Goal: Task Accomplishment & Management: Manage account settings

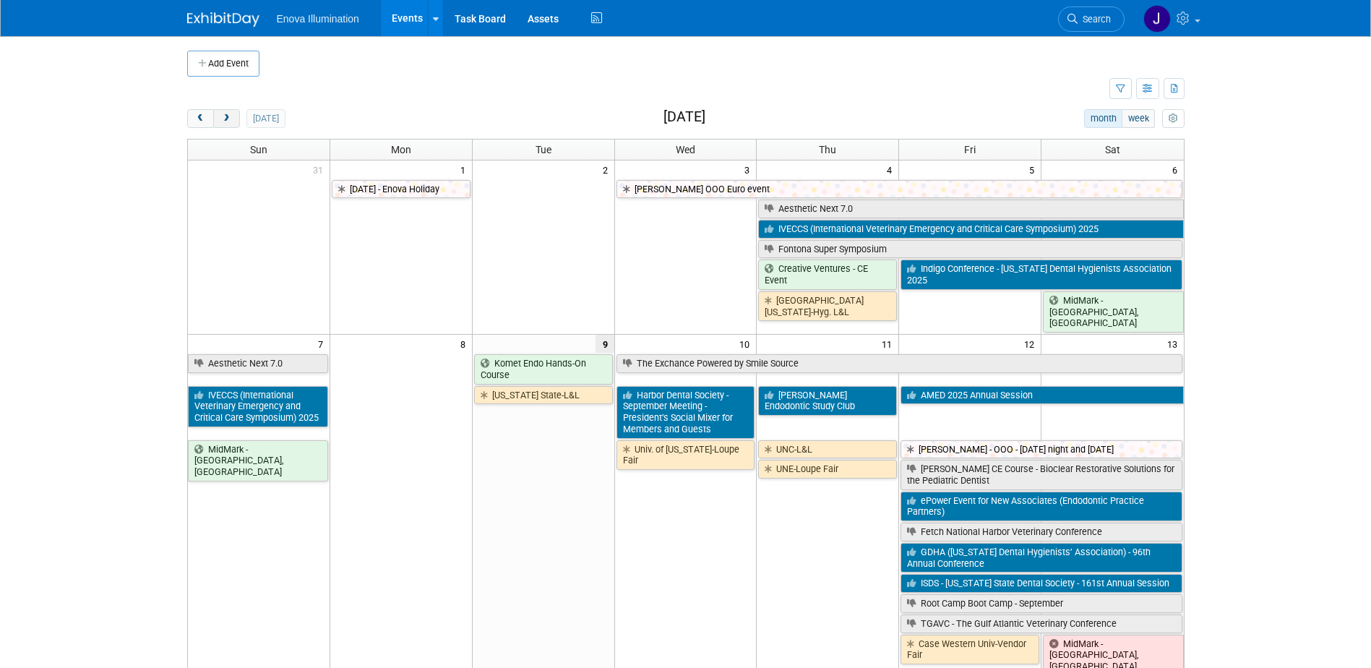
click at [213, 120] on button "next" at bounding box center [226, 118] width 27 height 19
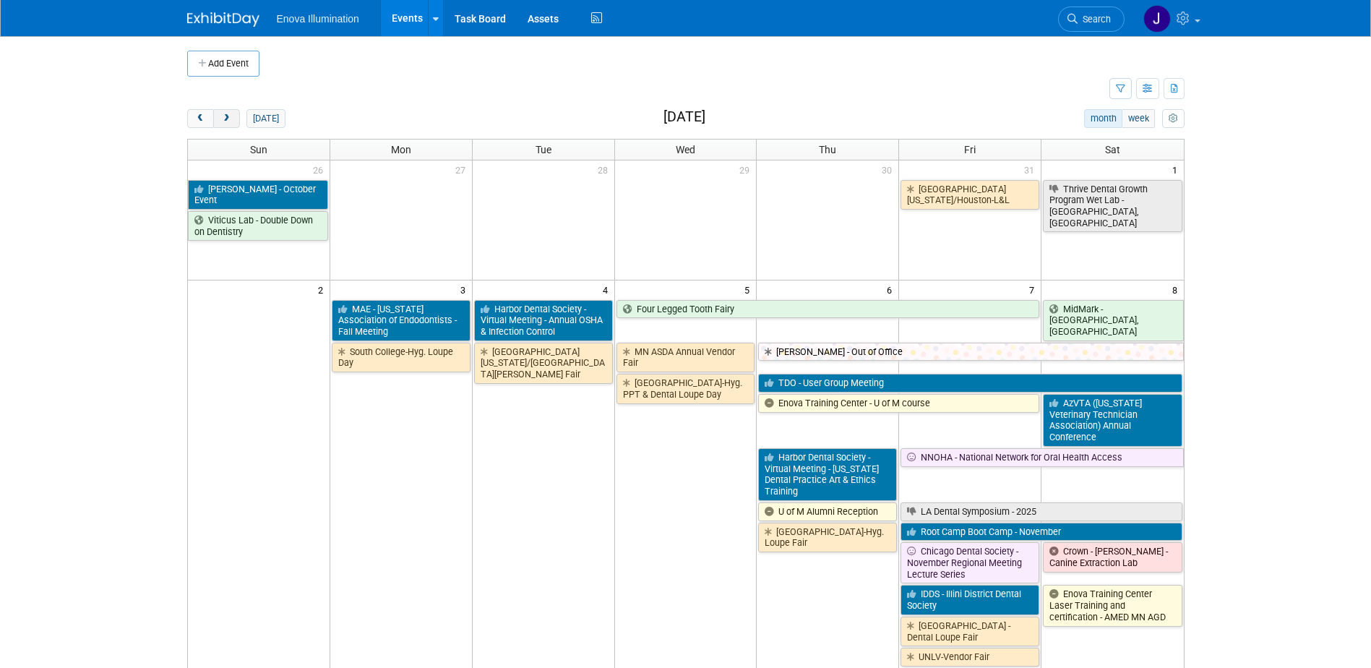
click at [213, 120] on button "next" at bounding box center [226, 118] width 27 height 19
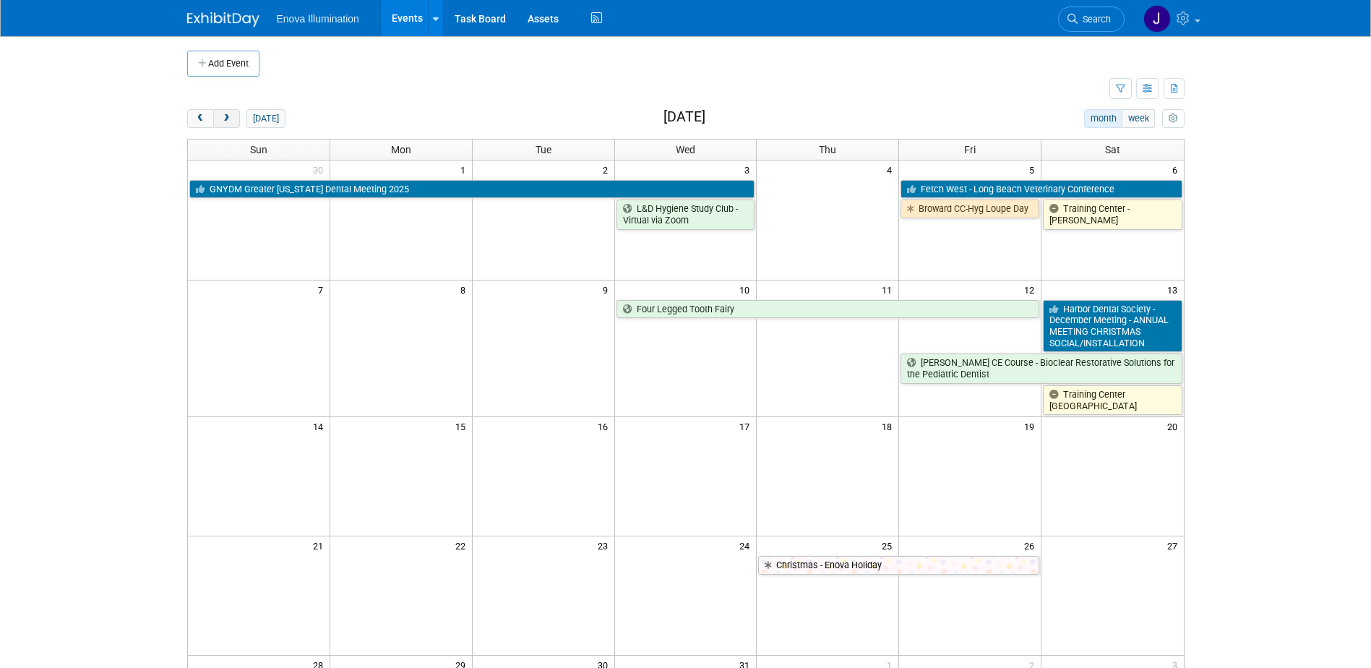
click at [213, 120] on button "next" at bounding box center [226, 118] width 27 height 19
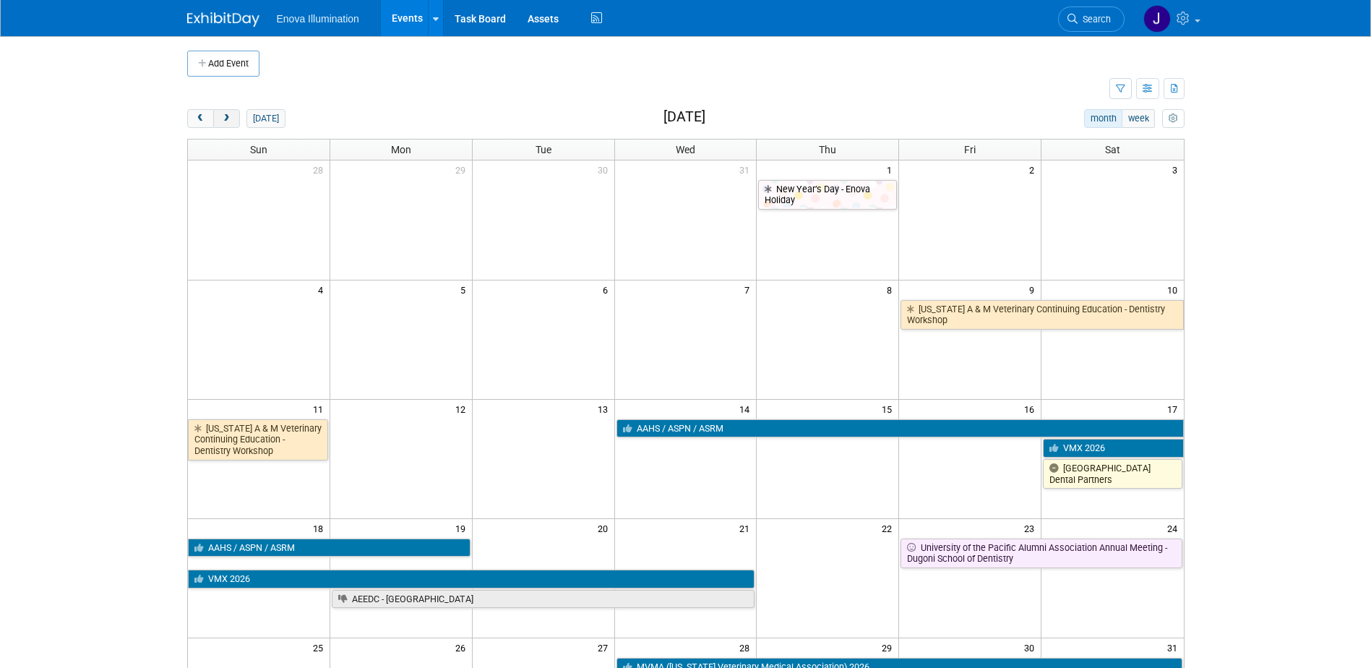
click at [213, 120] on button "next" at bounding box center [226, 118] width 27 height 19
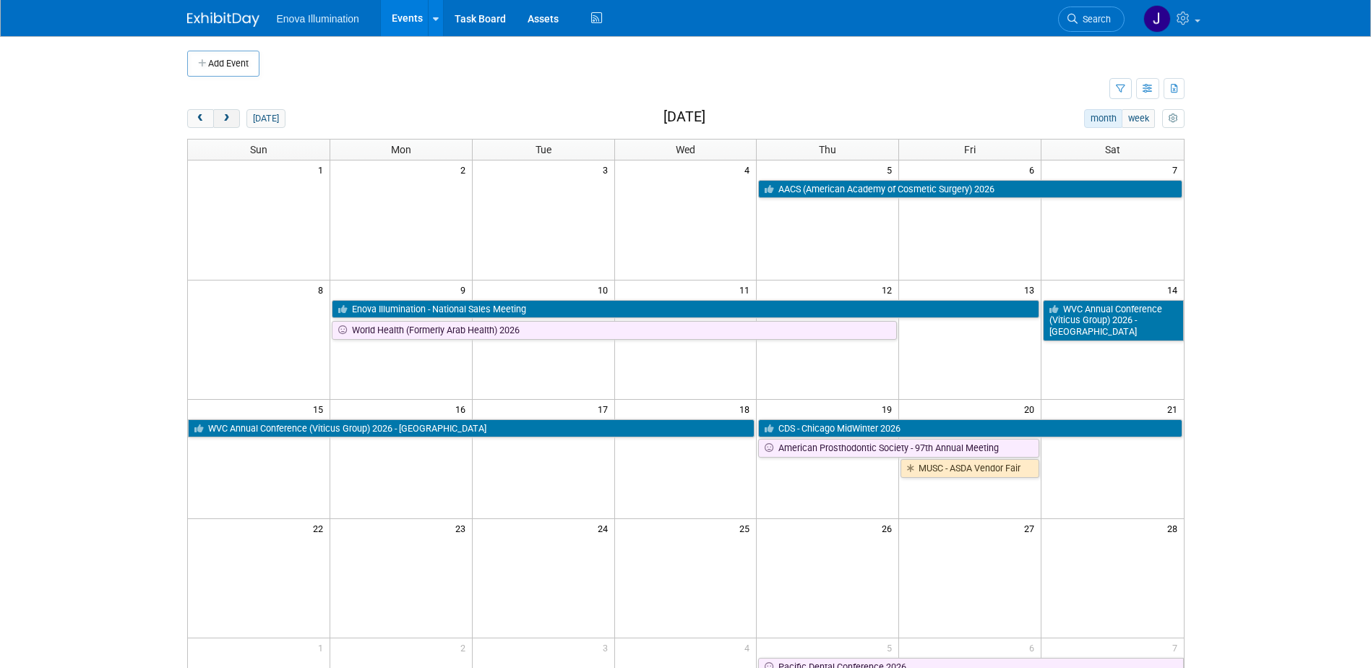
click at [223, 119] on span "next" at bounding box center [226, 118] width 11 height 9
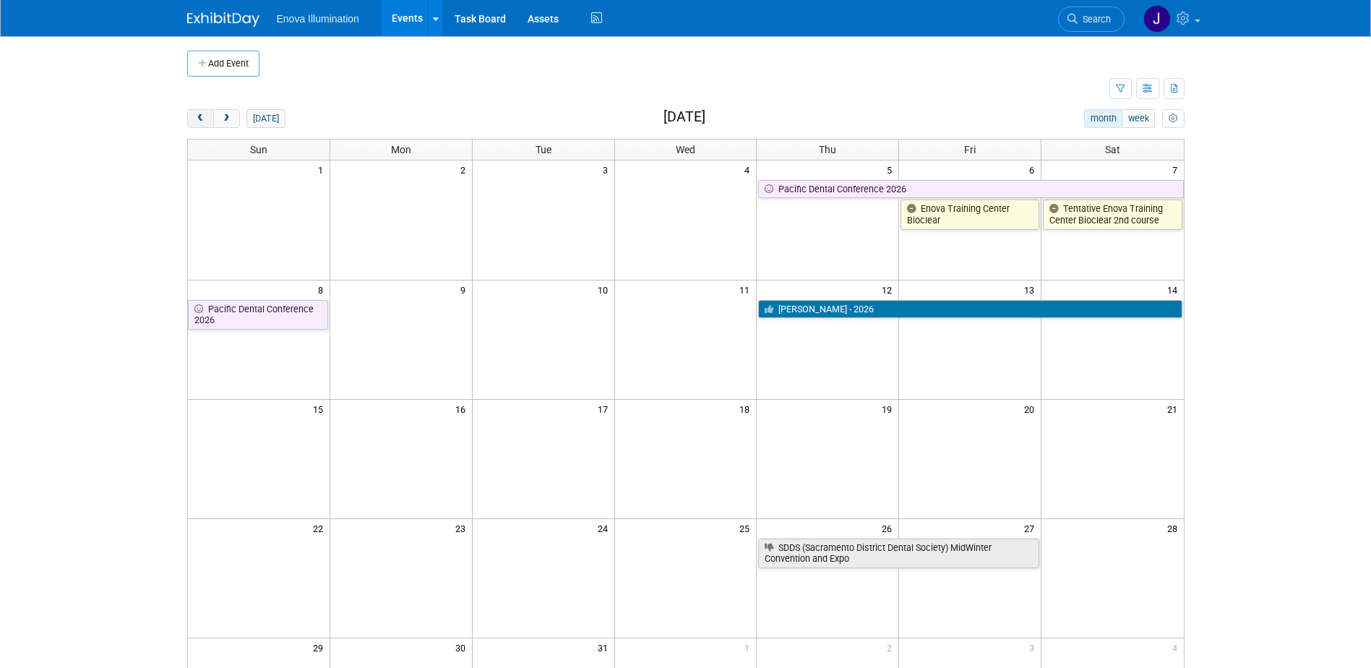
click at [195, 119] on span "prev" at bounding box center [200, 118] width 11 height 9
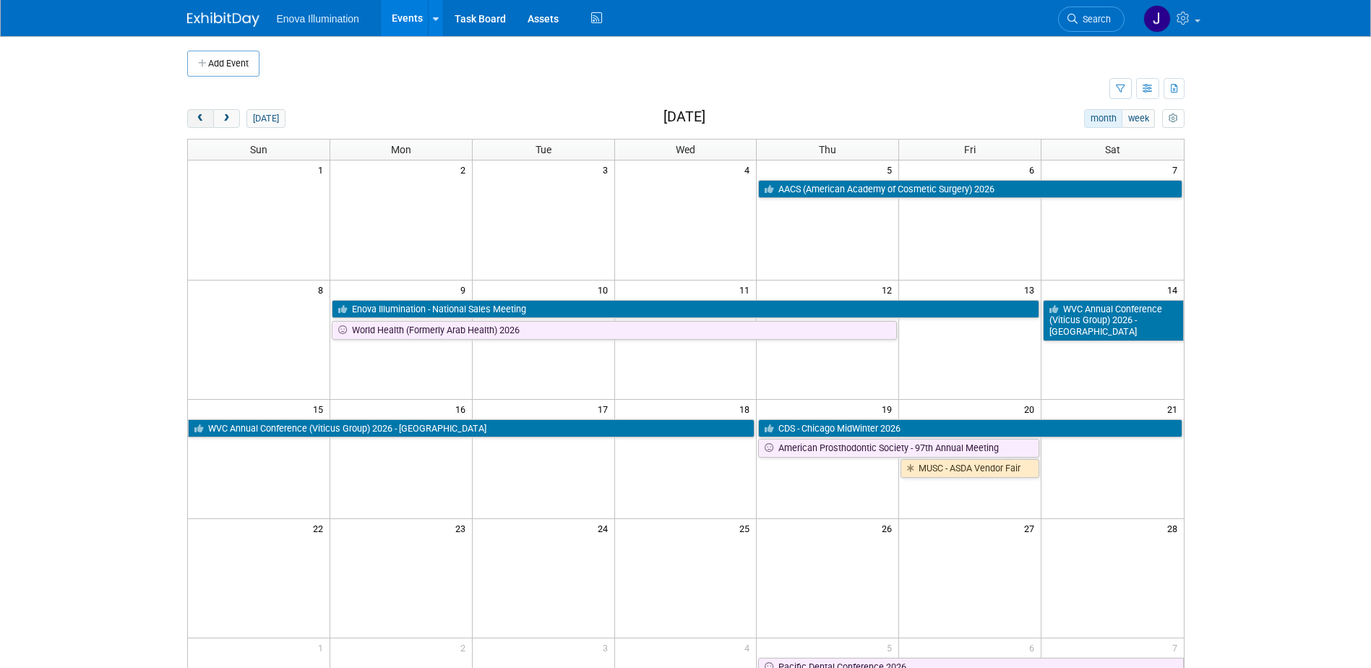
click at [195, 119] on span "prev" at bounding box center [200, 118] width 11 height 9
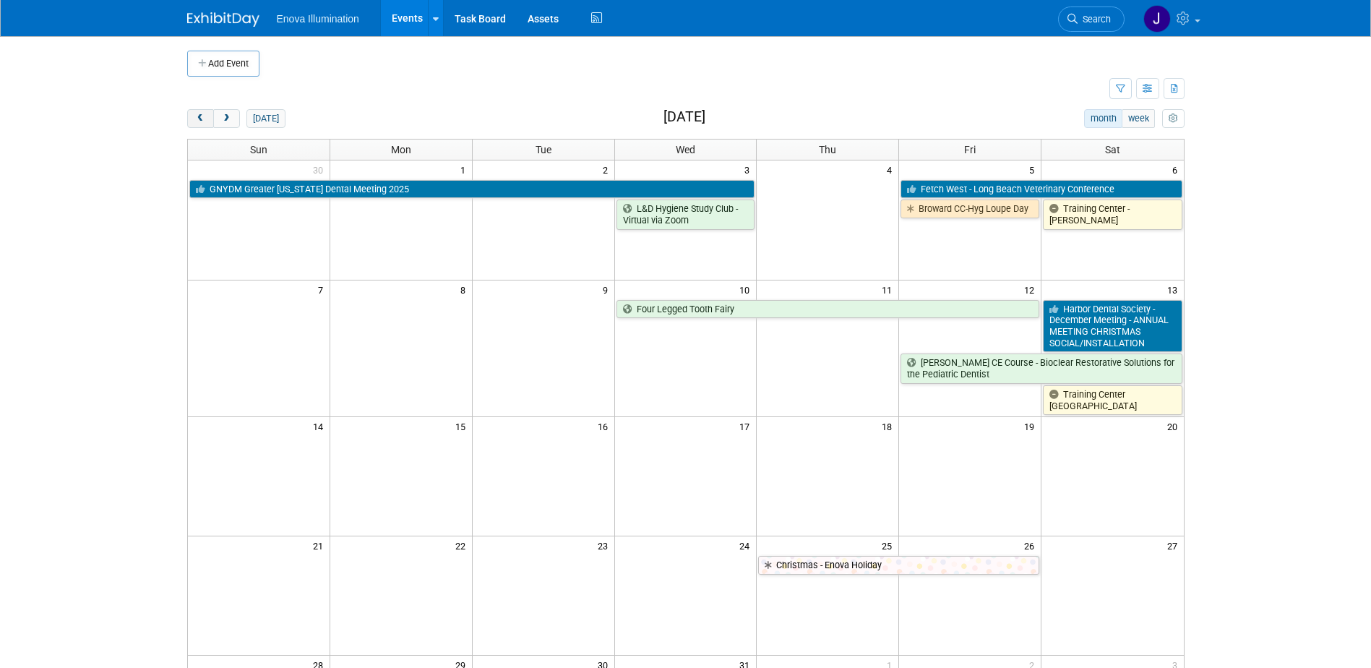
click at [195, 119] on span "prev" at bounding box center [200, 118] width 11 height 9
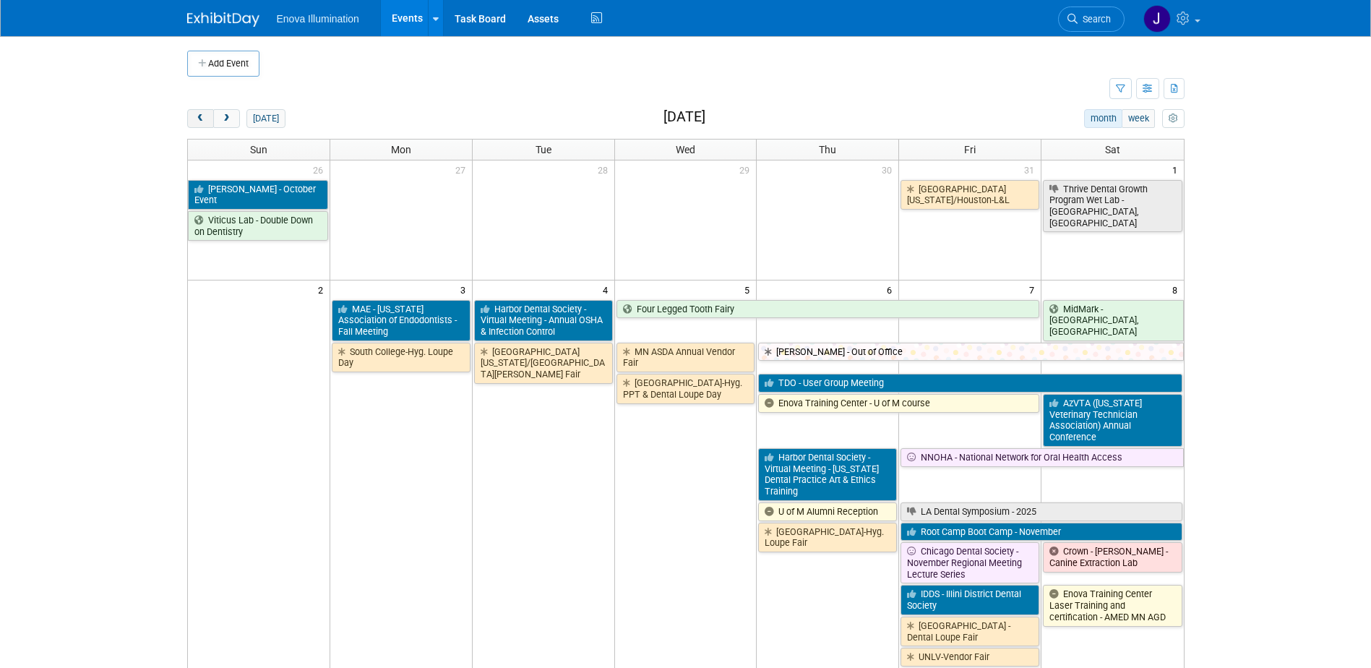
click at [195, 119] on span "prev" at bounding box center [200, 118] width 11 height 9
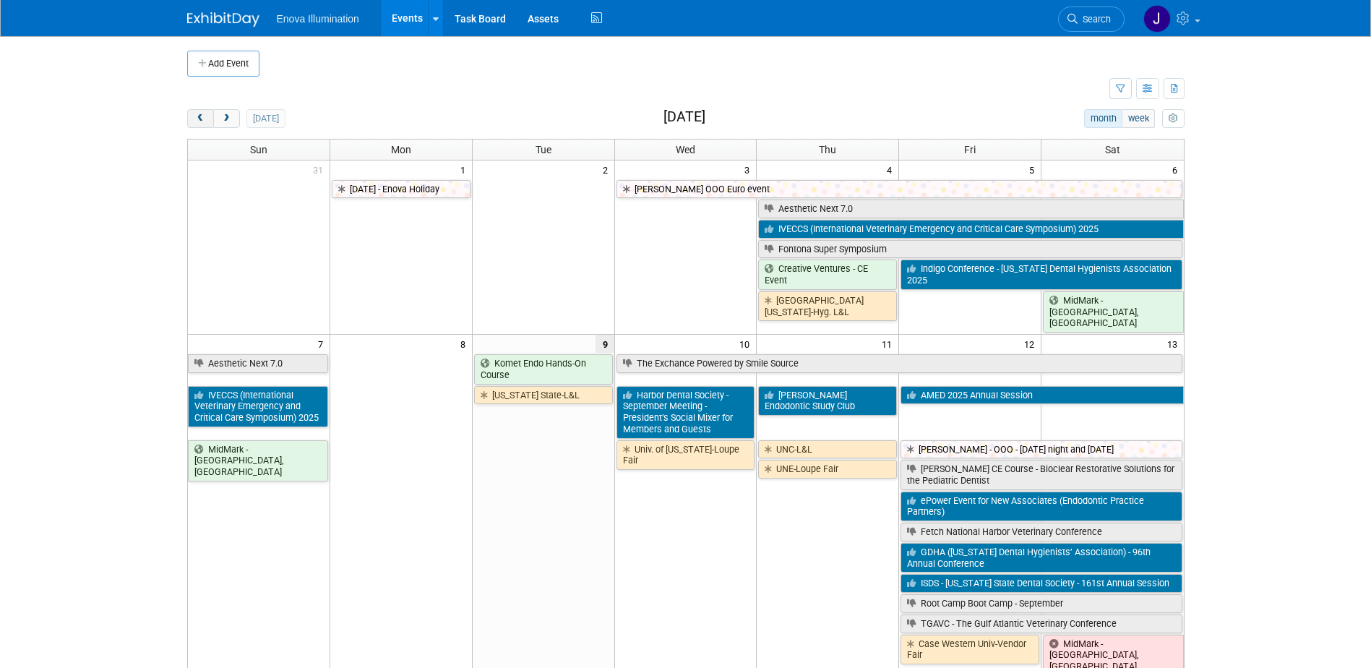
click at [195, 119] on span "prev" at bounding box center [200, 118] width 11 height 9
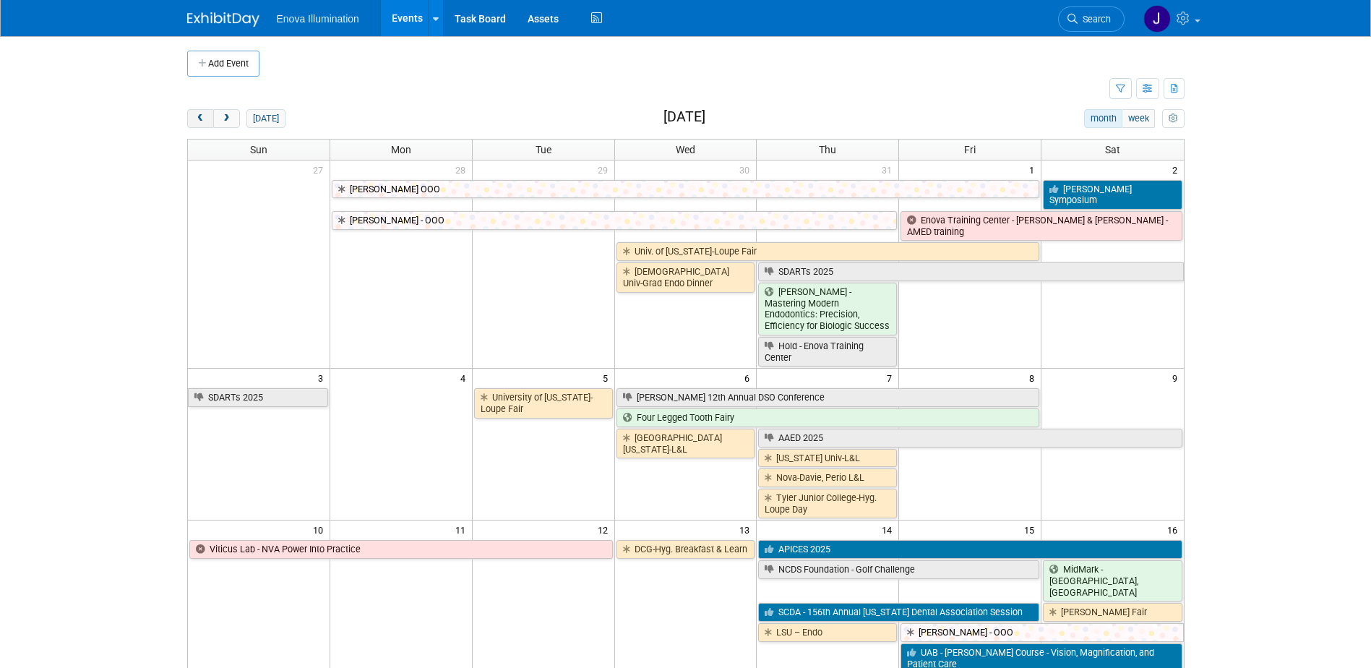
click at [195, 119] on span "prev" at bounding box center [200, 118] width 11 height 9
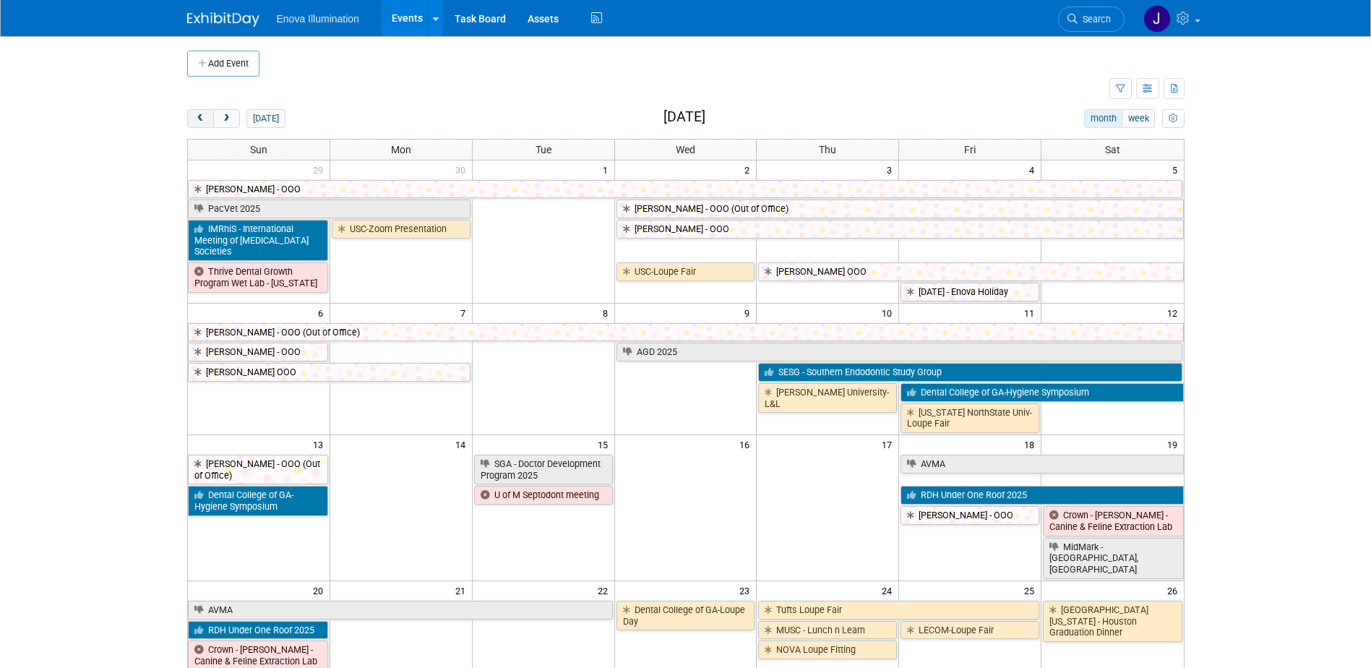
click at [195, 119] on span "prev" at bounding box center [200, 118] width 11 height 9
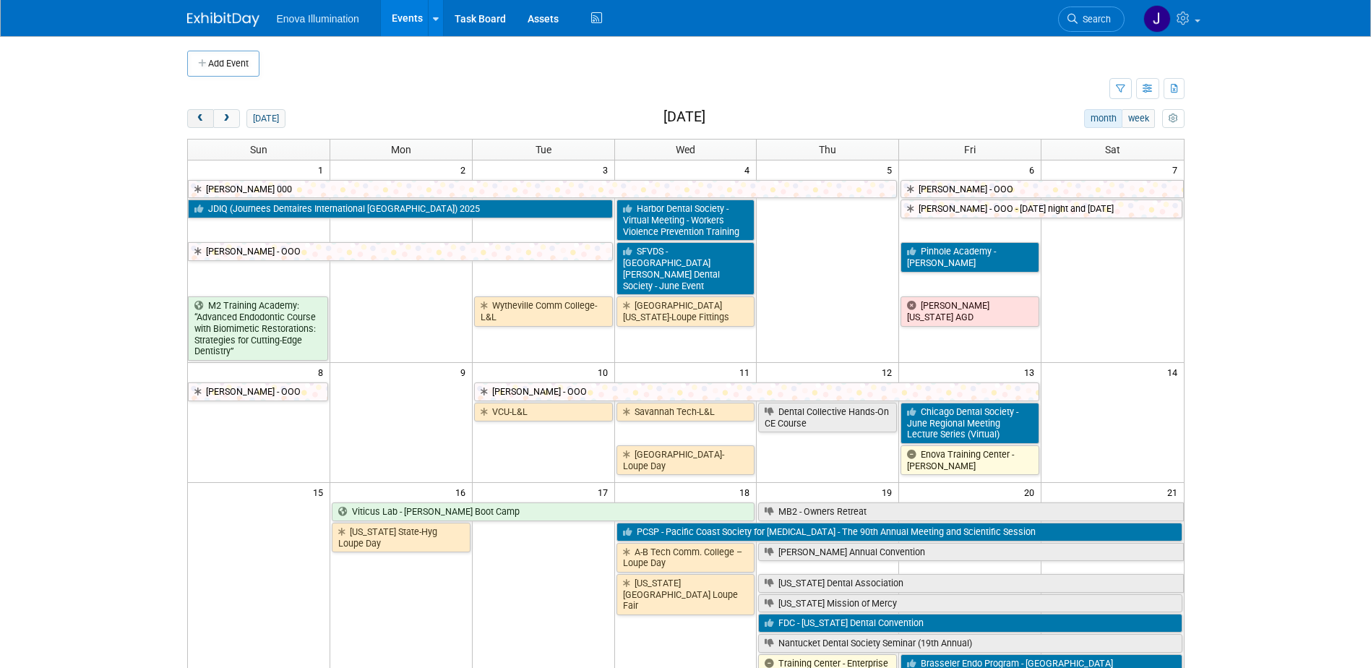
click at [195, 119] on span "prev" at bounding box center [200, 118] width 11 height 9
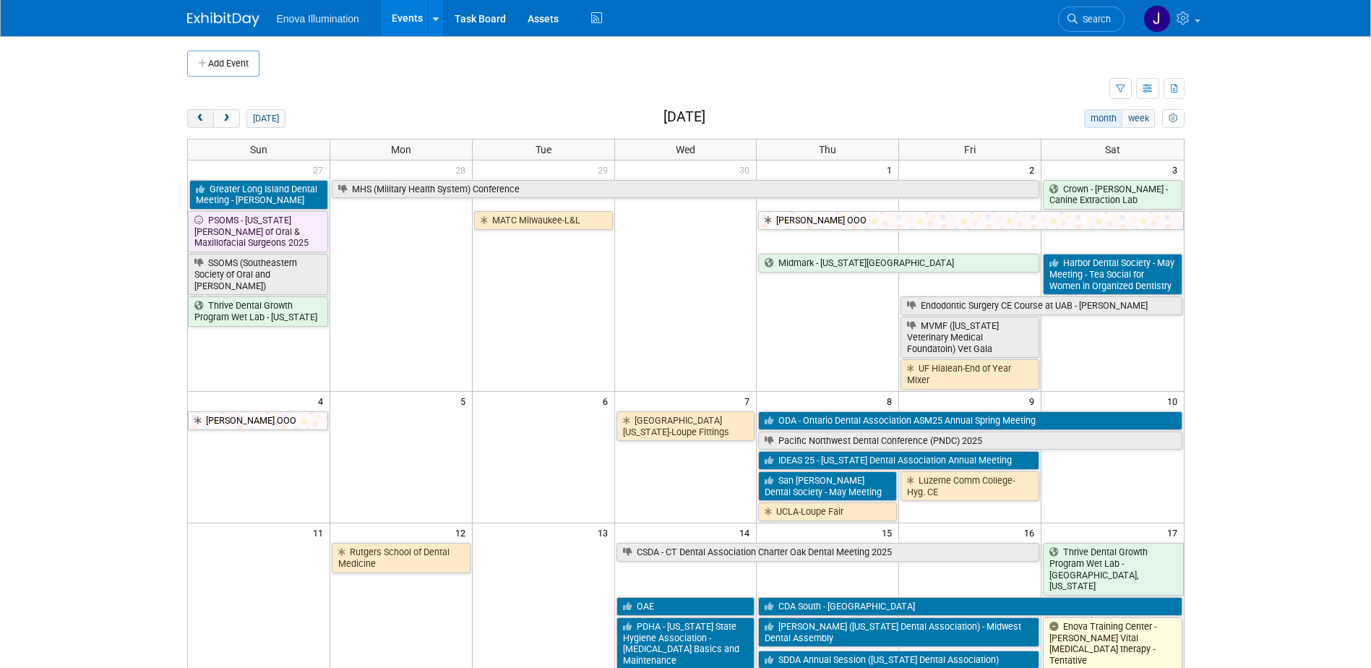
click at [195, 119] on span "prev" at bounding box center [200, 118] width 11 height 9
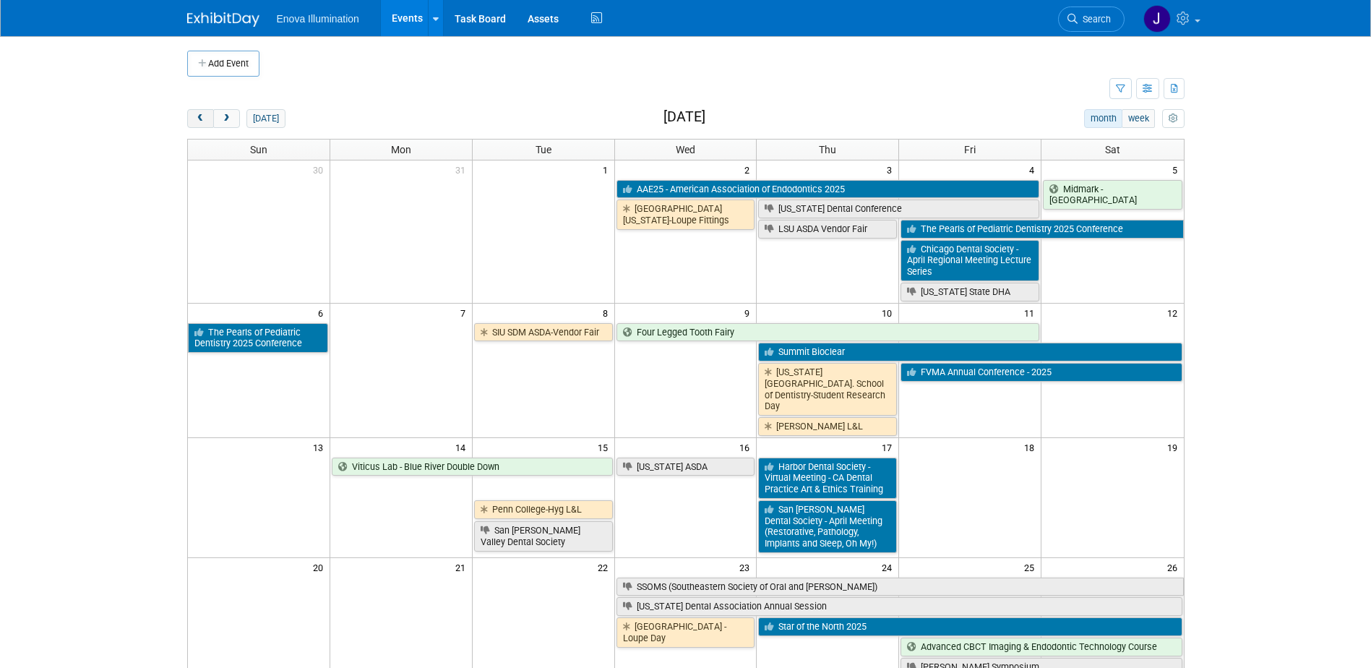
click at [195, 119] on span "prev" at bounding box center [200, 118] width 11 height 9
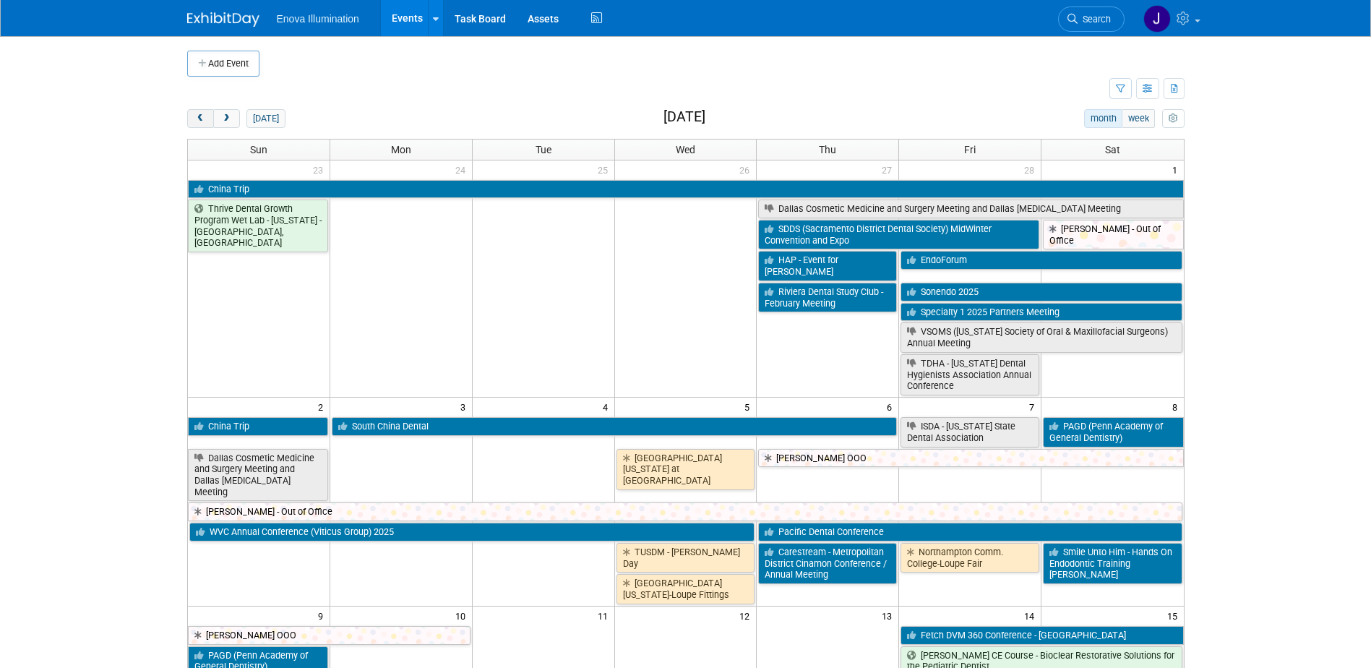
click at [195, 119] on span "prev" at bounding box center [200, 118] width 11 height 9
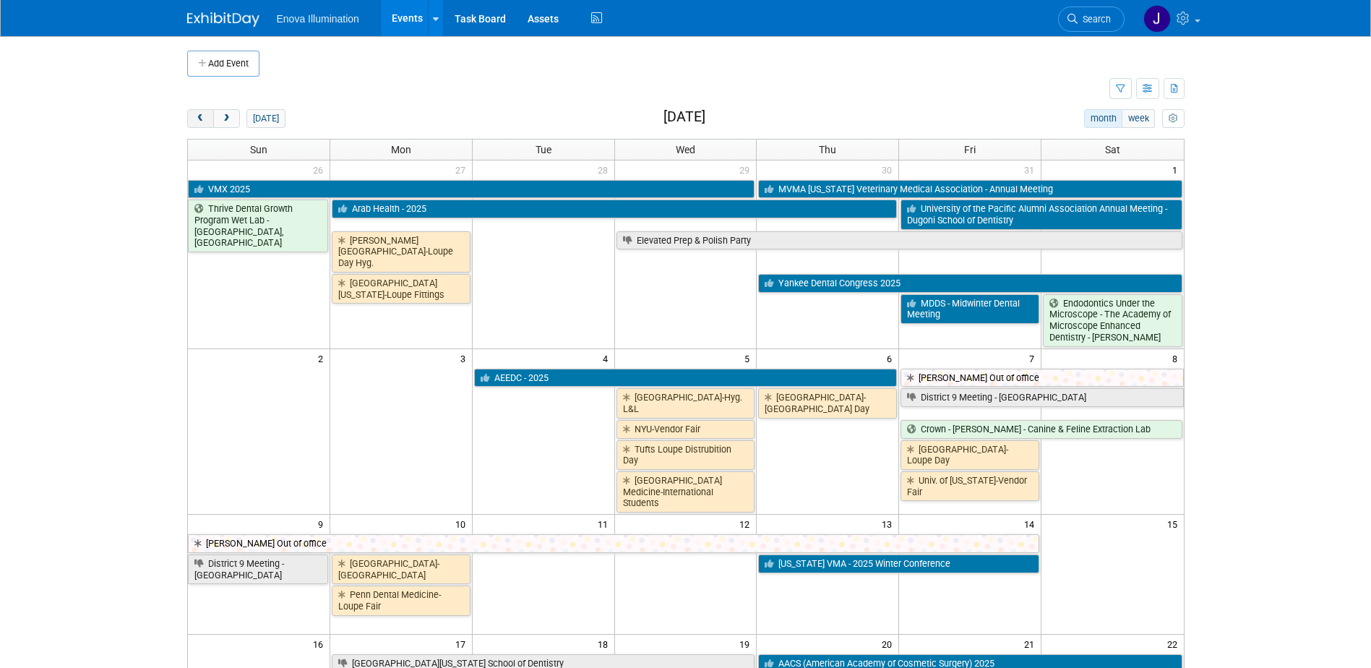
click at [195, 118] on span "prev" at bounding box center [200, 118] width 11 height 9
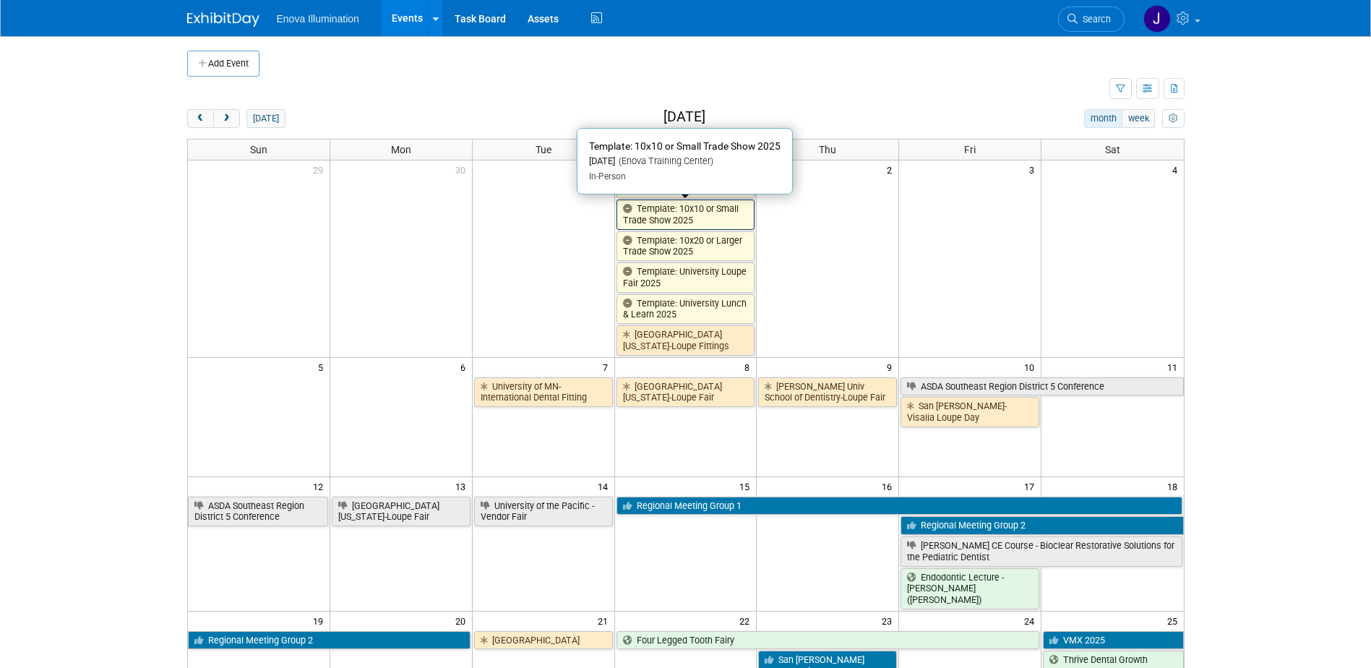
click at [700, 223] on link "Template: 10x10 or Small Trade Show 2025" at bounding box center [686, 214] width 139 height 30
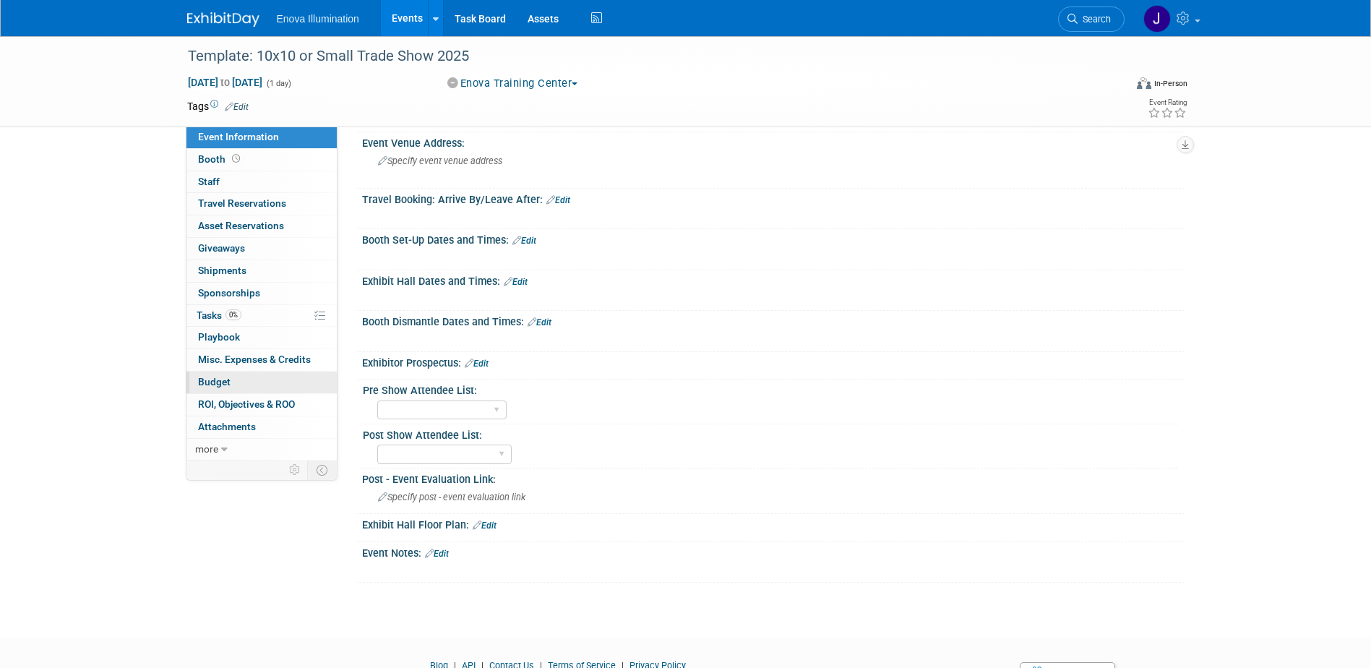
scroll to position [217, 0]
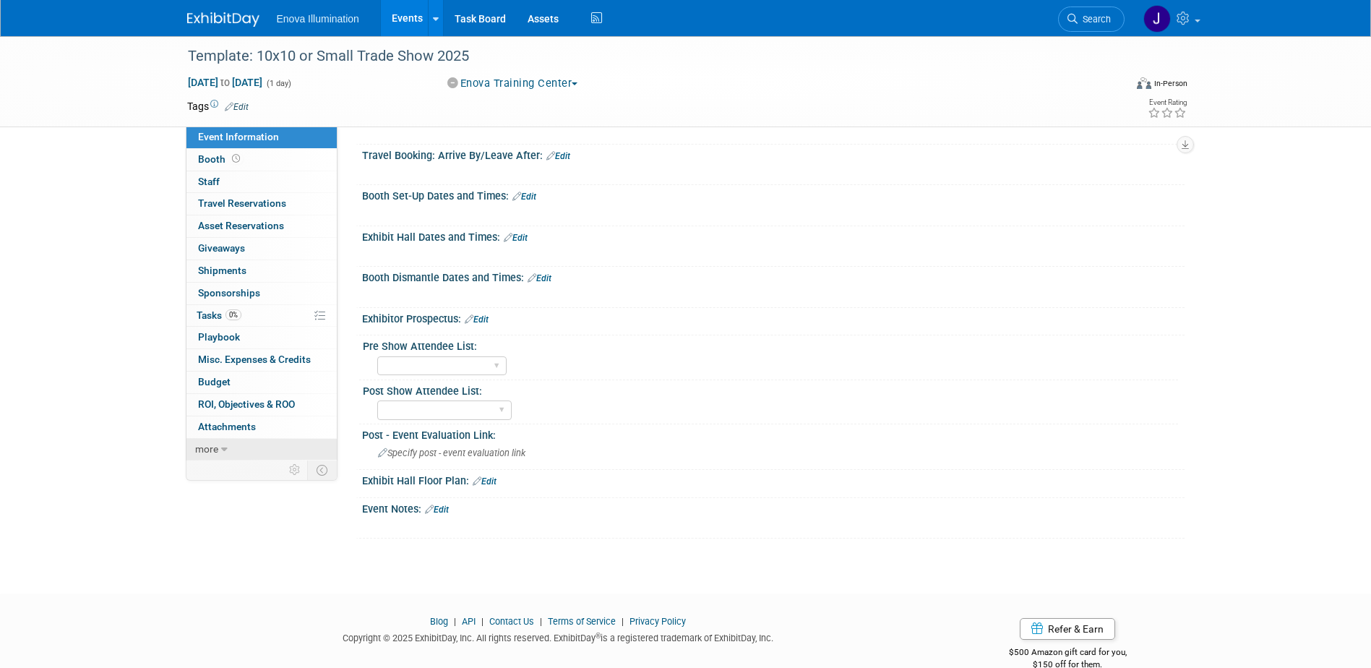
click at [231, 445] on link "more" at bounding box center [261, 450] width 150 height 22
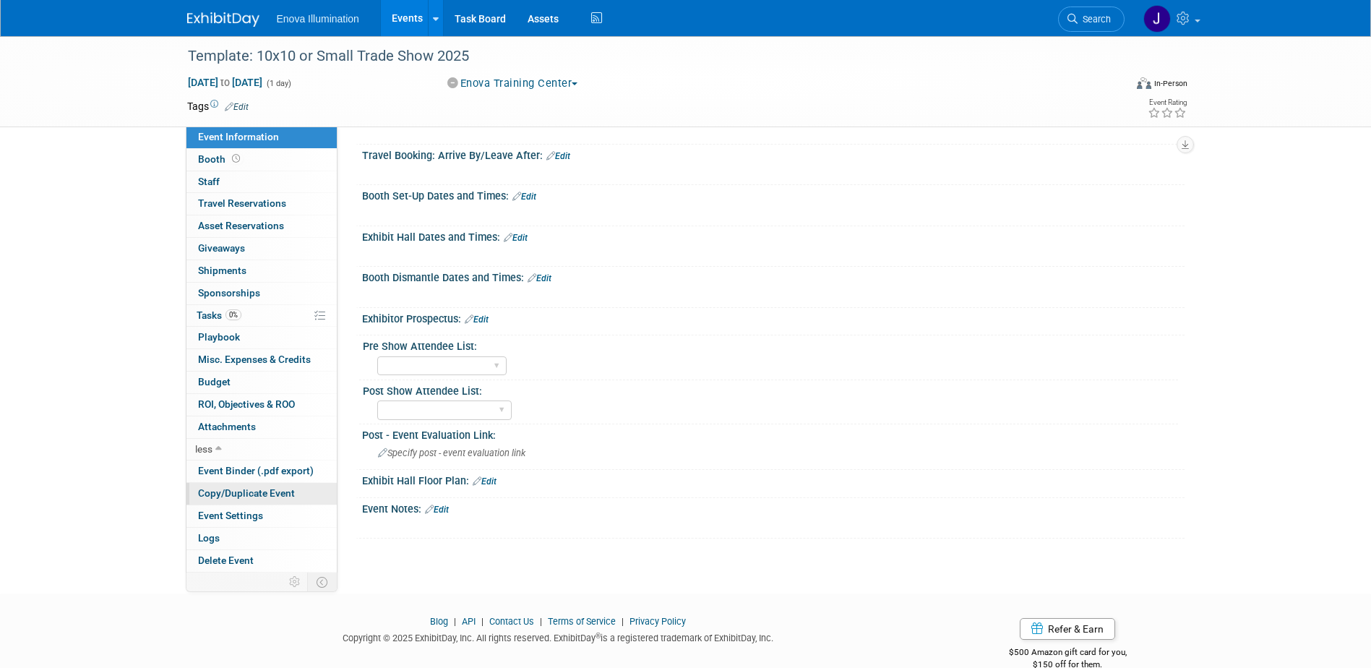
click at [234, 488] on span "Copy/Duplicate Event" at bounding box center [246, 493] width 97 height 12
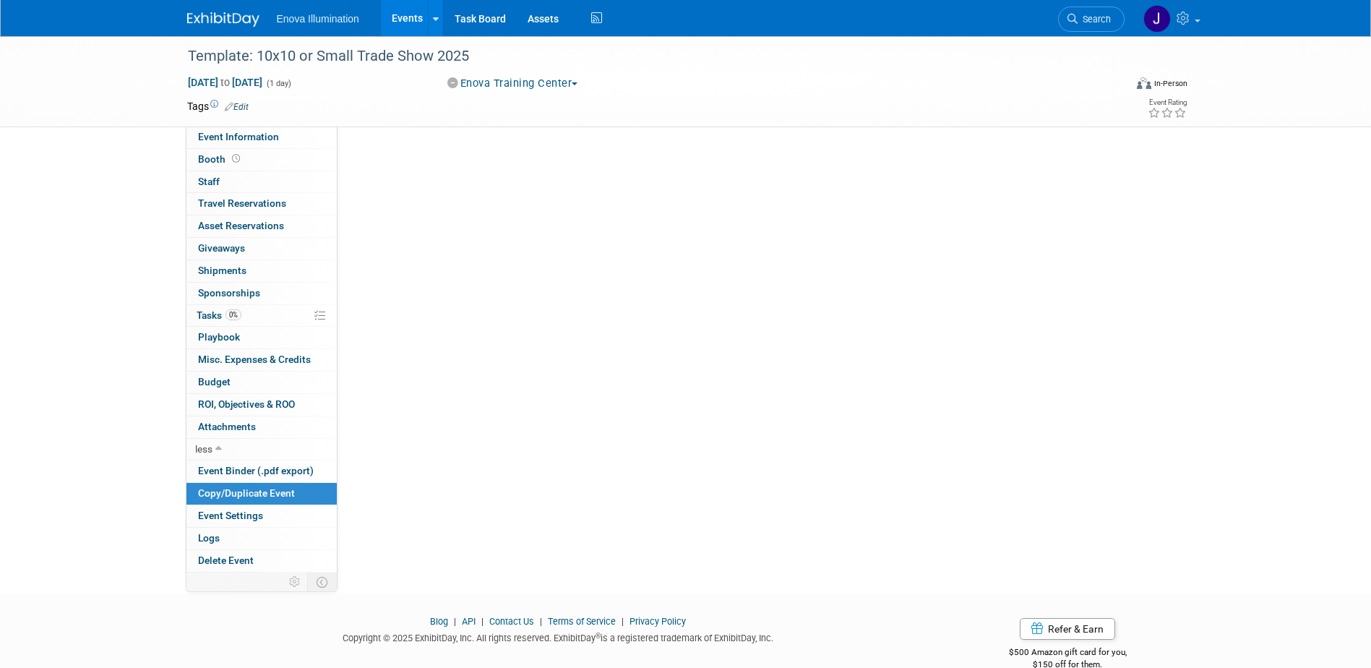
scroll to position [0, 0]
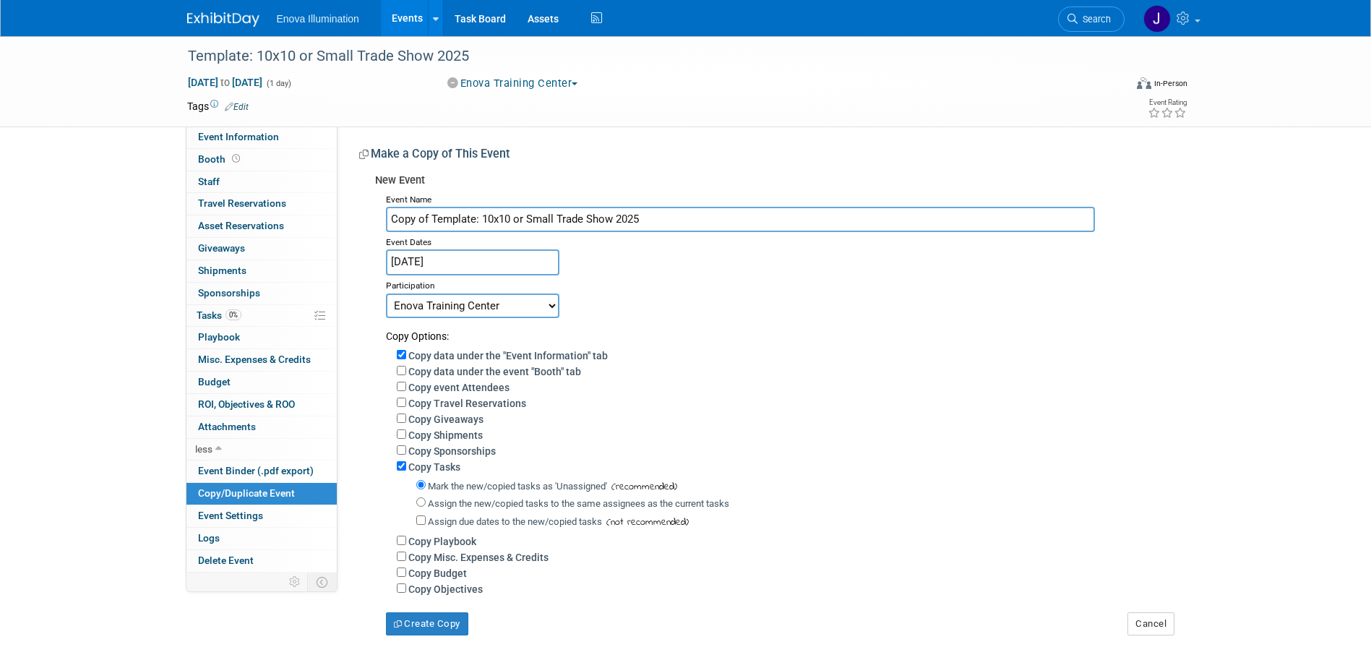
drag, startPoint x: 468, startPoint y: 207, endPoint x: 96, endPoint y: 161, distance: 374.4
click at [410, 201] on div "Event Name Copy of Template: 10x10 or Small Trade Show 2025 Event Dates Jan 1, …" at bounding box center [774, 412] width 799 height 446
type input "C"
type input "Specialty 1 2026 Partners Meeting"
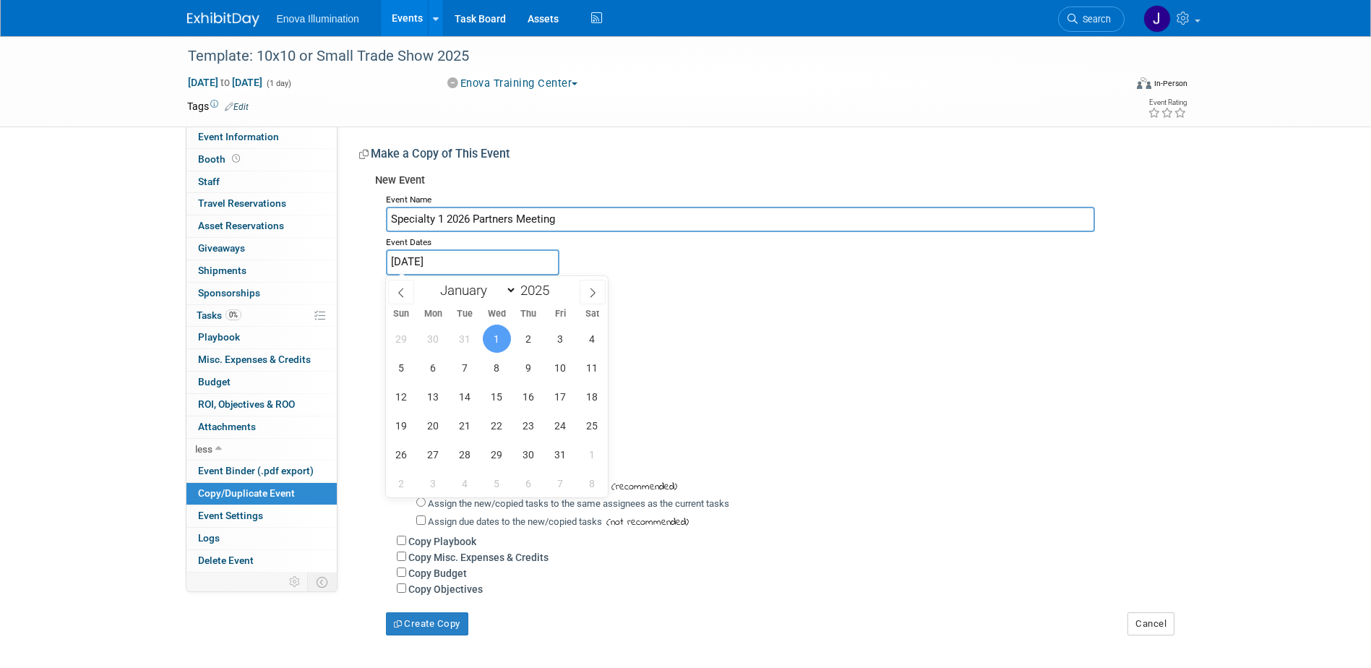
click at [447, 263] on input "[DATE]" at bounding box center [472, 261] width 173 height 25
click at [555, 285] on span at bounding box center [555, 286] width 10 height 9
type input "2026"
click at [471, 288] on select "January February March April May June July August September October November De…" at bounding box center [475, 290] width 83 height 18
select select "4"
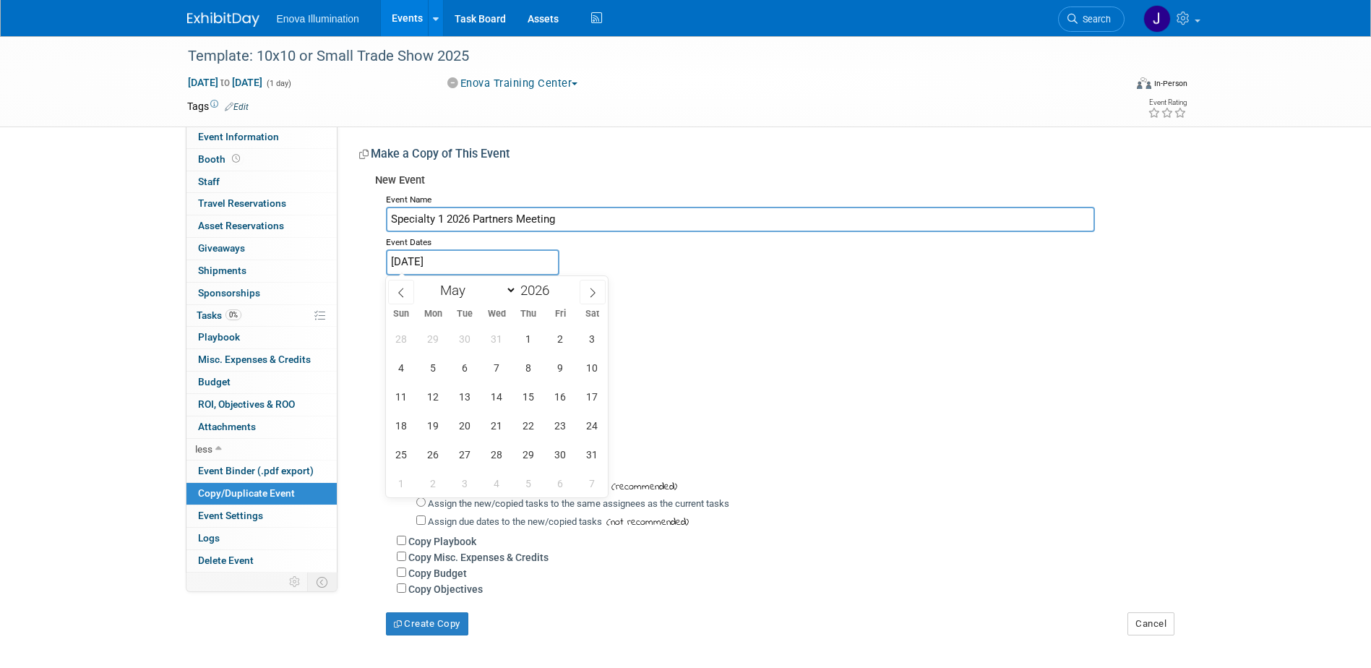
click at [434, 281] on select "January February March April May June July August September October November De…" at bounding box center [475, 290] width 83 height 18
click at [564, 340] on span "1" at bounding box center [560, 339] width 28 height 28
click at [398, 367] on span "3" at bounding box center [401, 367] width 28 height 28
type input "May 1, 2026 to May 3, 2026"
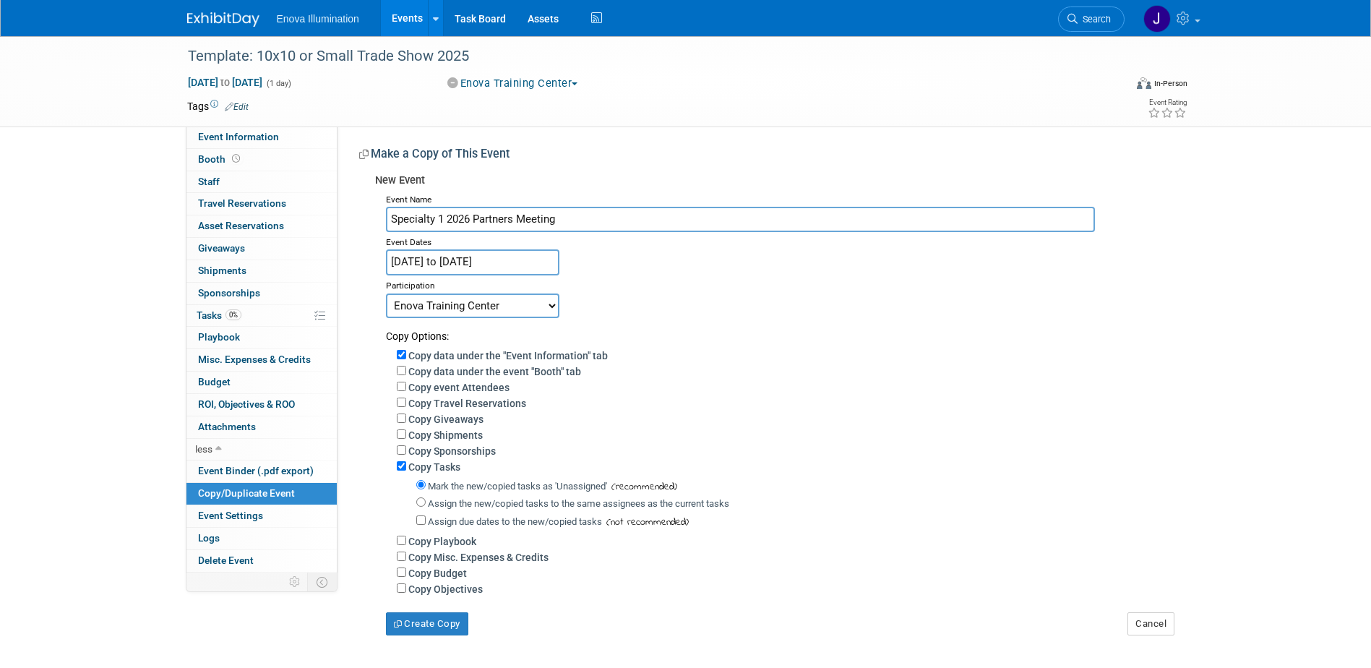
click at [447, 304] on select "Committed Considering Not Going Canceled Enova Training Center University Event…" at bounding box center [472, 305] width 173 height 25
select select "2"
click at [386, 293] on select "Committed Considering Not Going Canceled Enova Training Center University Event…" at bounding box center [472, 305] width 173 height 25
click at [421, 507] on input "Assign the new/copied tasks to the same assignees as the current tasks" at bounding box center [420, 501] width 9 height 9
radio input "true"
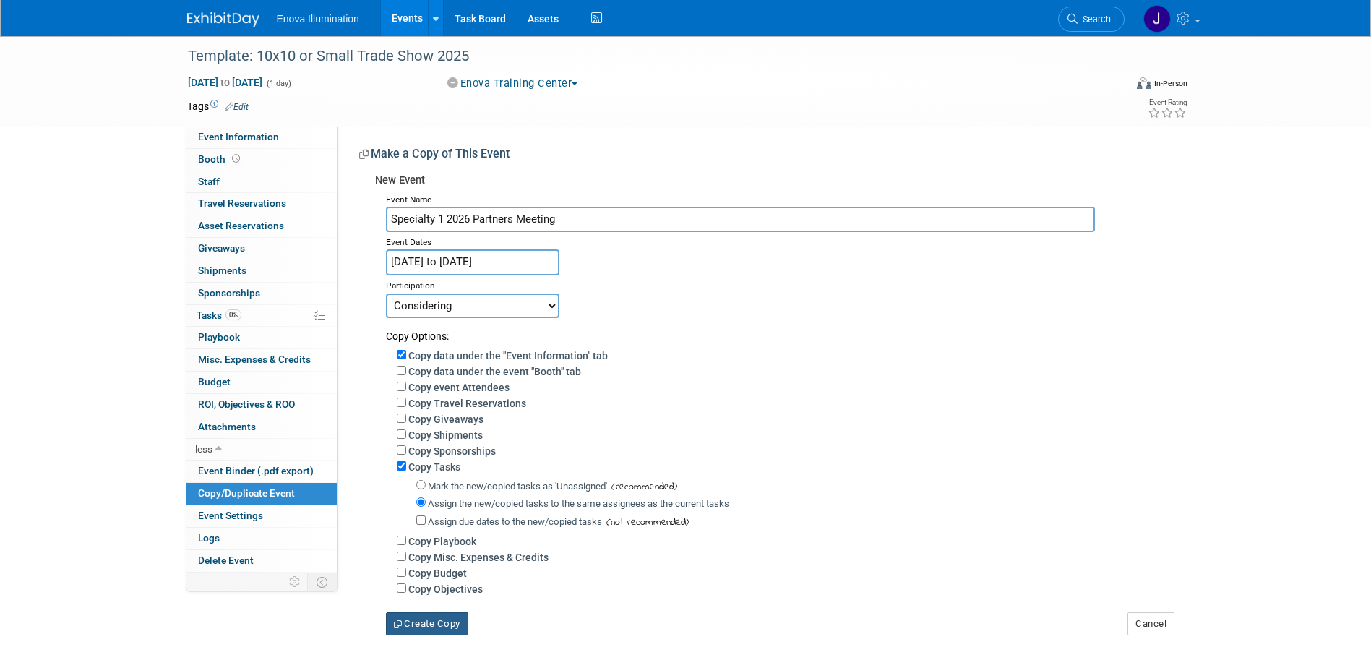
click at [447, 635] on button "Create Copy" at bounding box center [427, 623] width 82 height 23
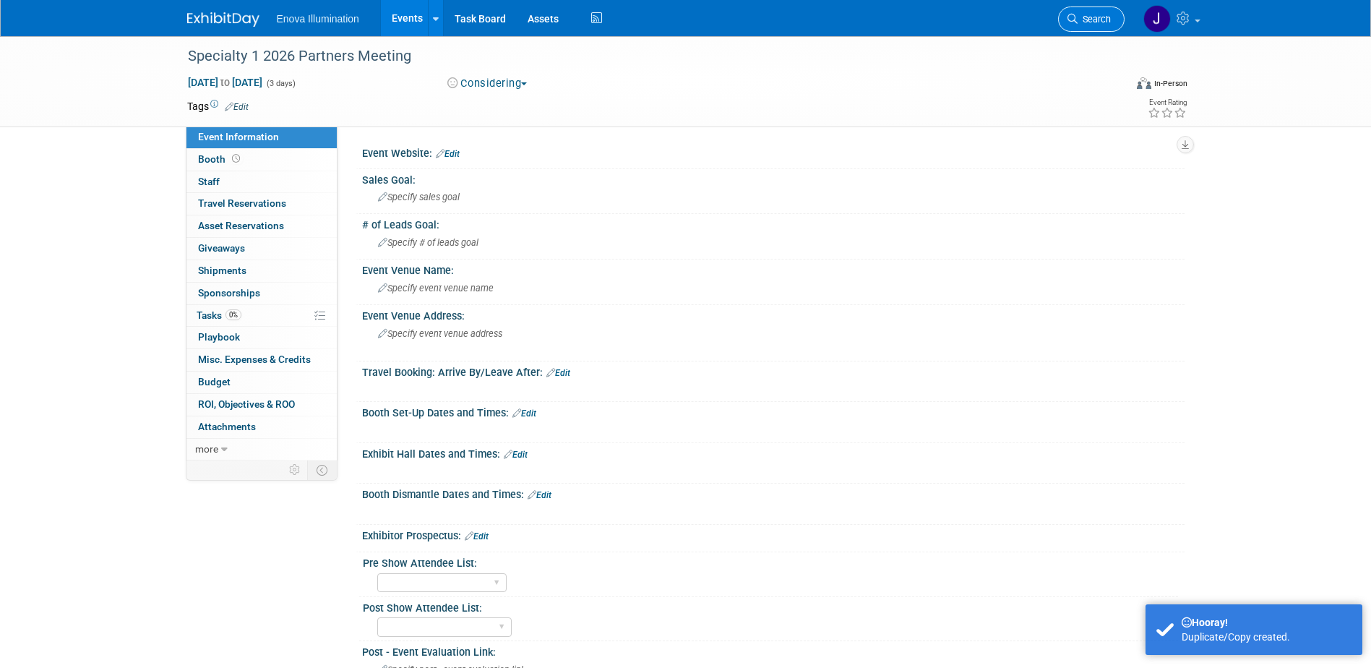
click at [1087, 17] on span "Search" at bounding box center [1094, 19] width 33 height 11
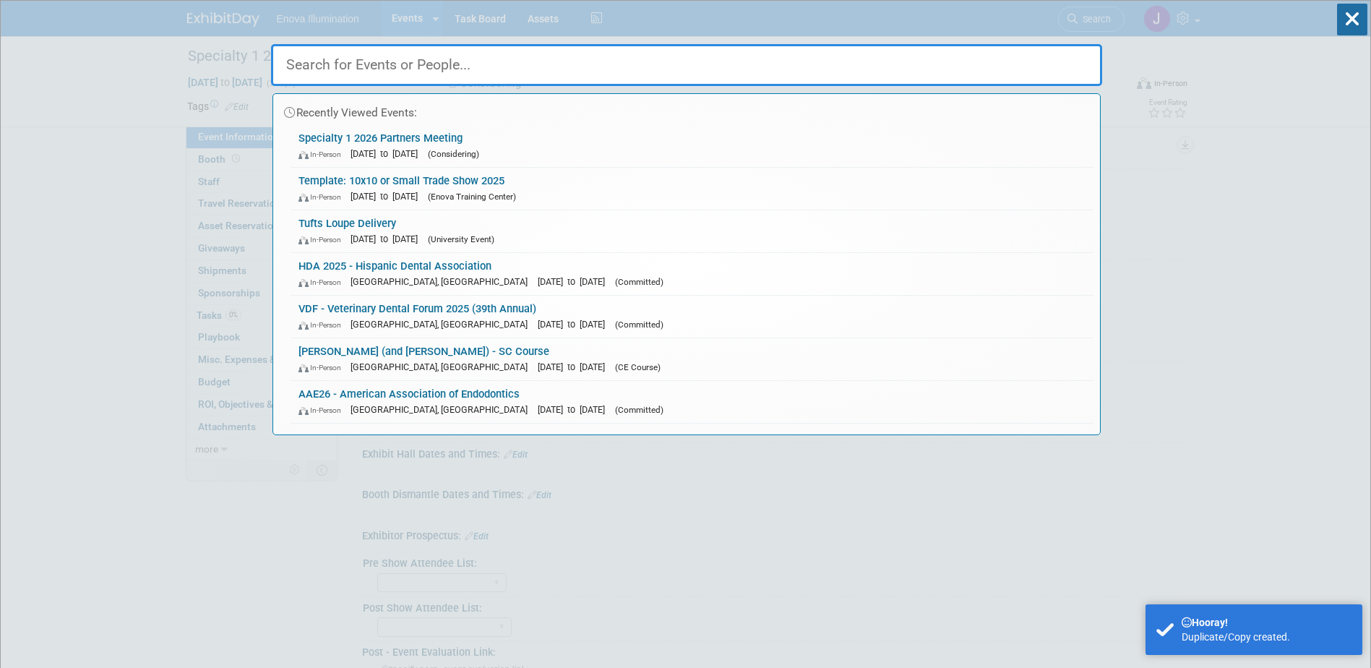
click at [1010, 62] on input "text" at bounding box center [686, 65] width 831 height 42
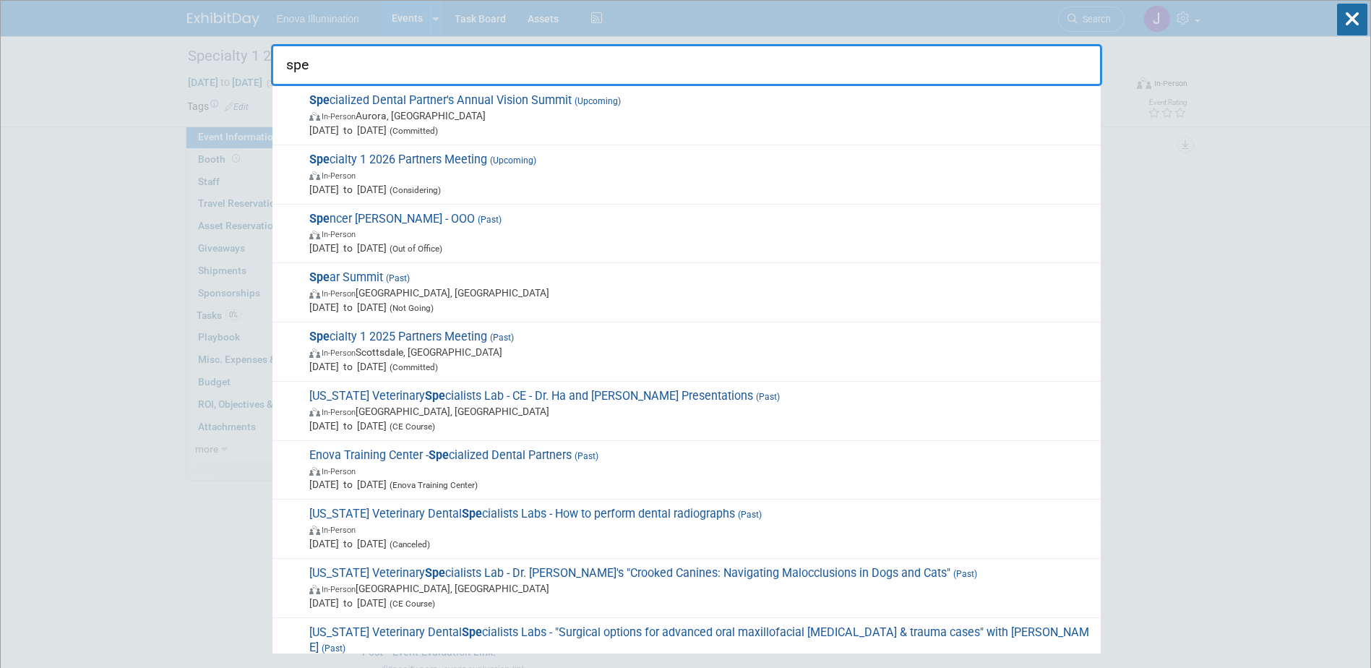
type input "spe"
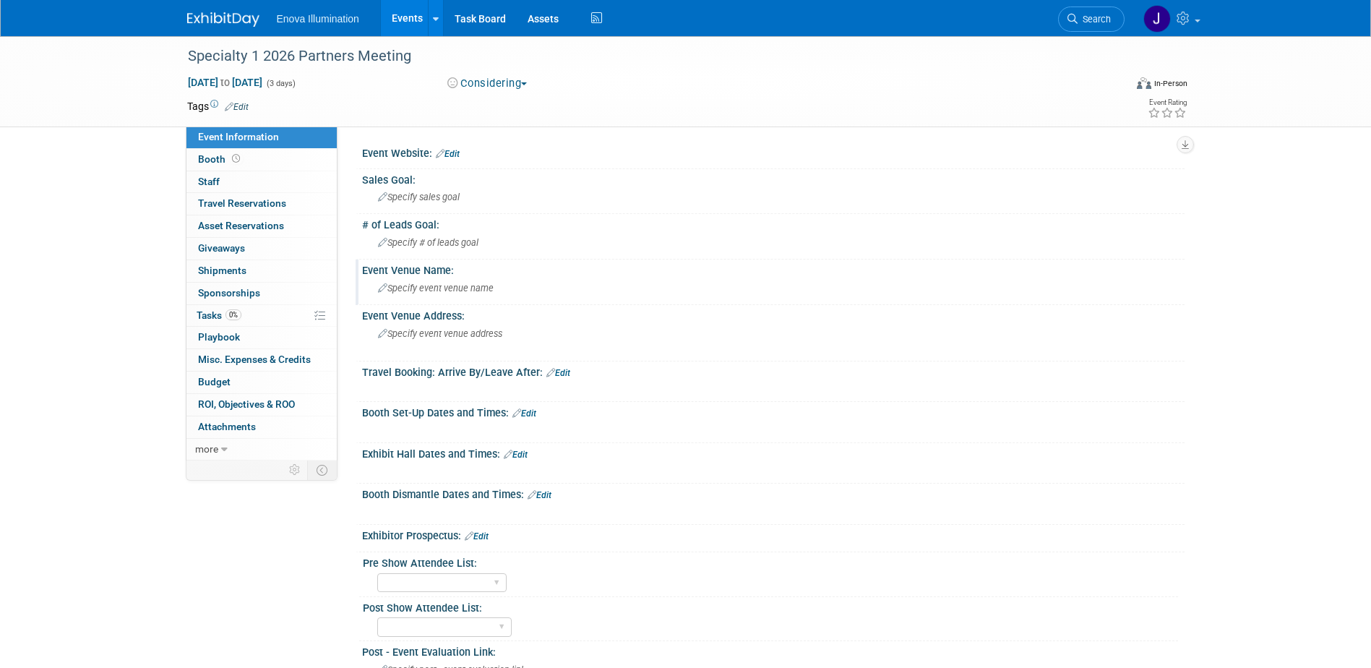
click at [437, 284] on span "Specify event venue name" at bounding box center [436, 288] width 116 height 11
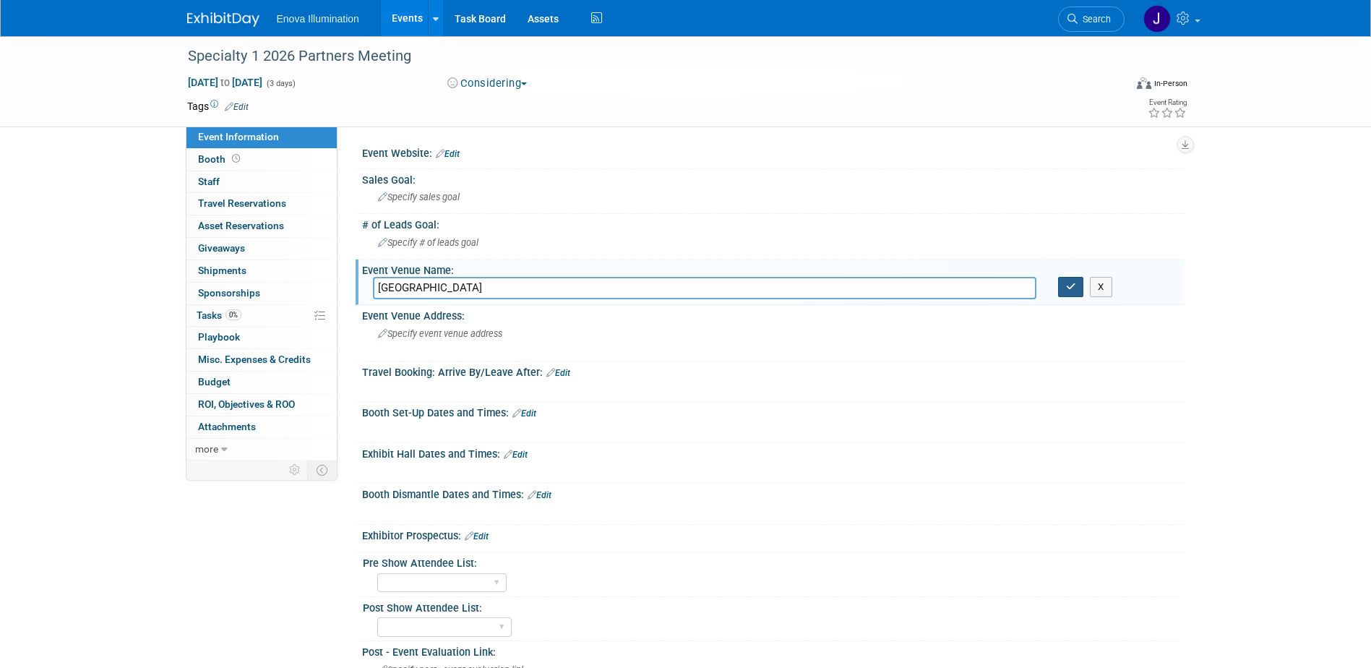
type input "Fairmont Mayakoba Resort"
click at [1073, 284] on icon "button" at bounding box center [1071, 286] width 10 height 9
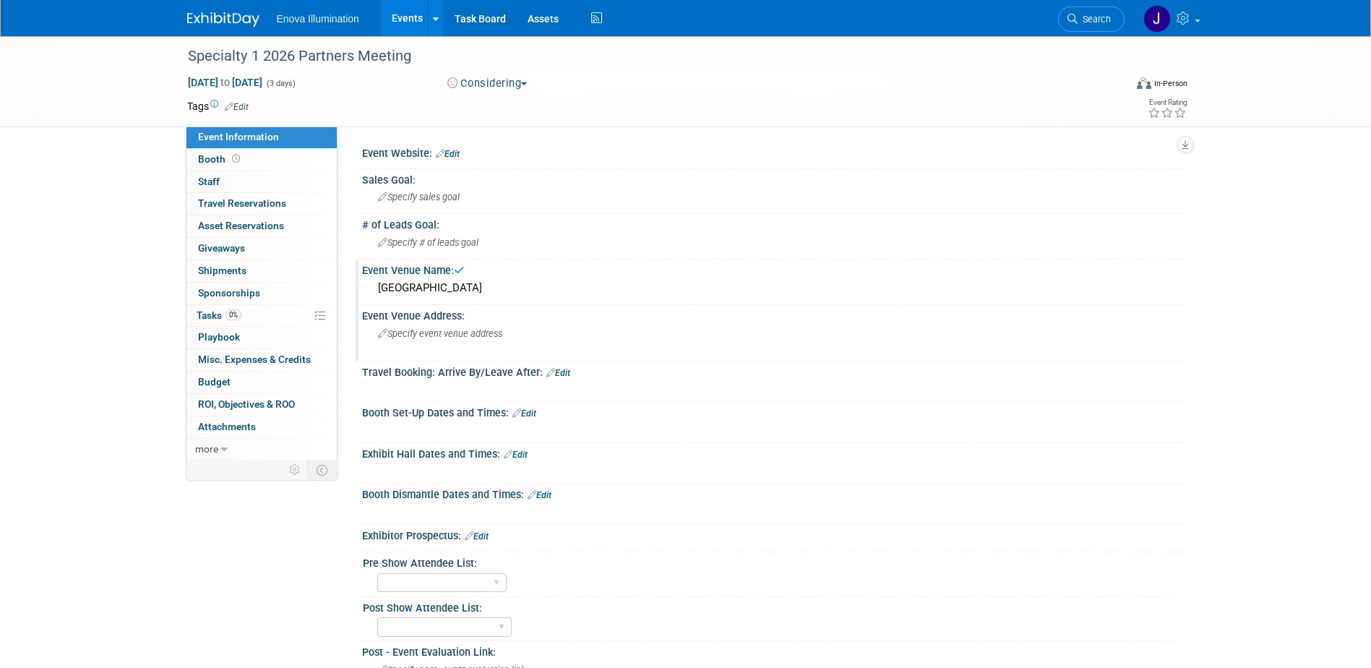
click at [390, 334] on span "Specify event venue address" at bounding box center [440, 333] width 124 height 11
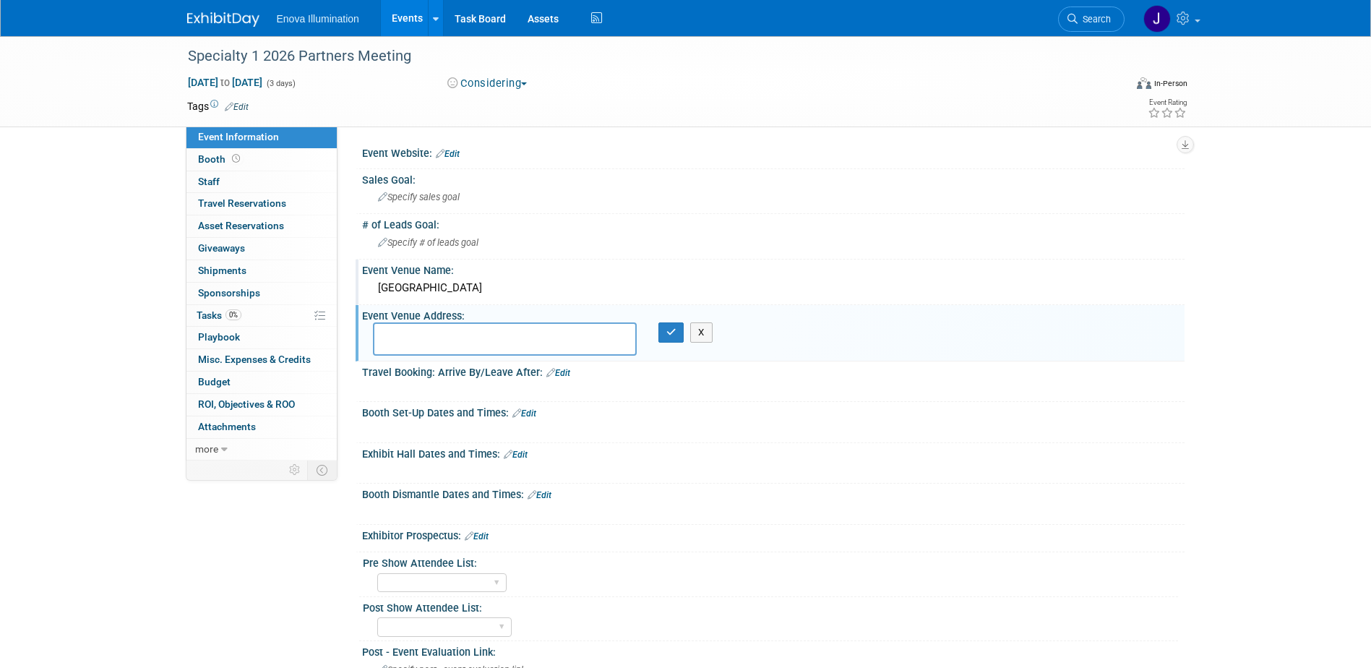
paste textarea "Riviera Maya, Mexico"
type textarea "Riviera Maya, Mexico"
click at [671, 322] on button "button" at bounding box center [671, 332] width 26 height 20
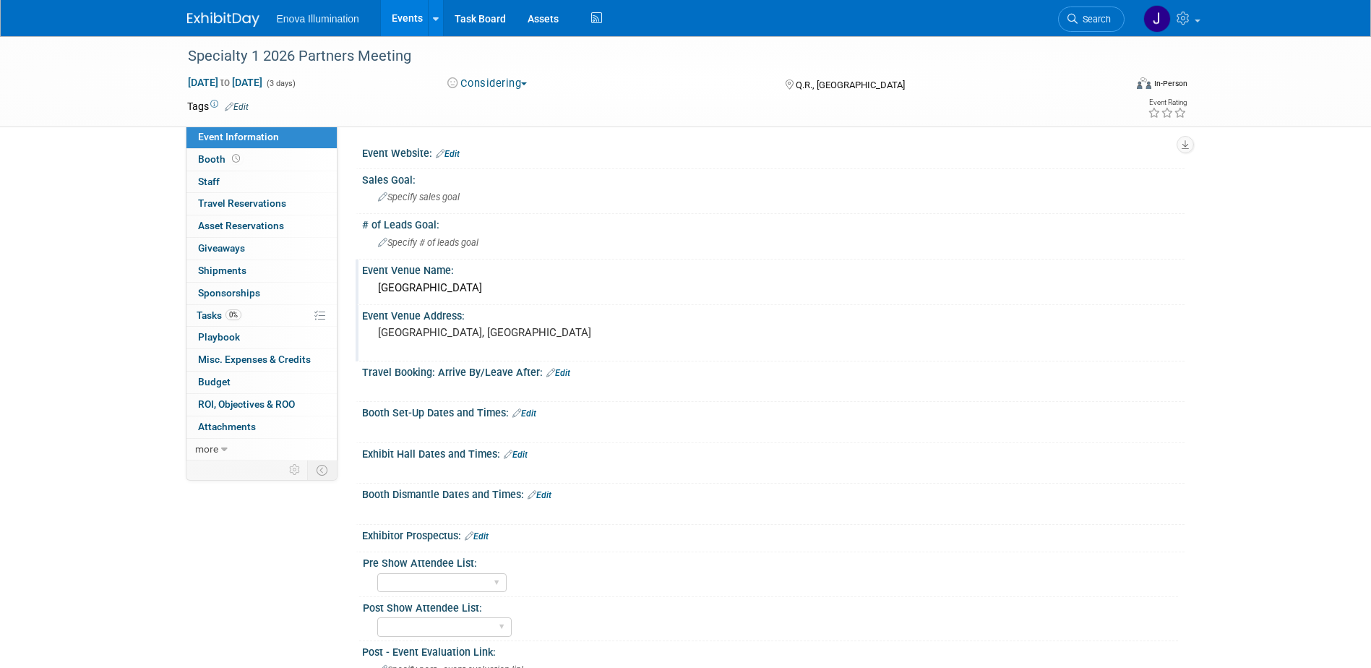
click at [484, 536] on link "Edit" at bounding box center [477, 536] width 24 height 10
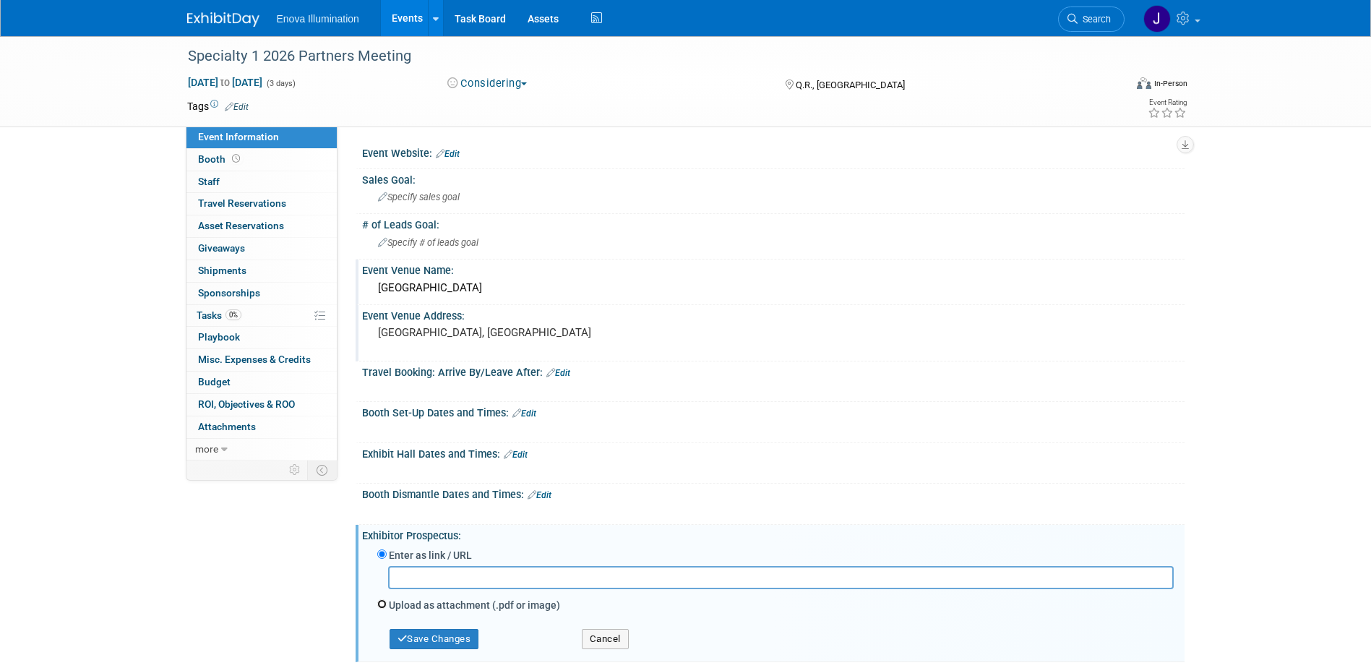
click at [381, 603] on input "Upload as attachment (.pdf or image)" at bounding box center [381, 603] width 9 height 9
radio input "true"
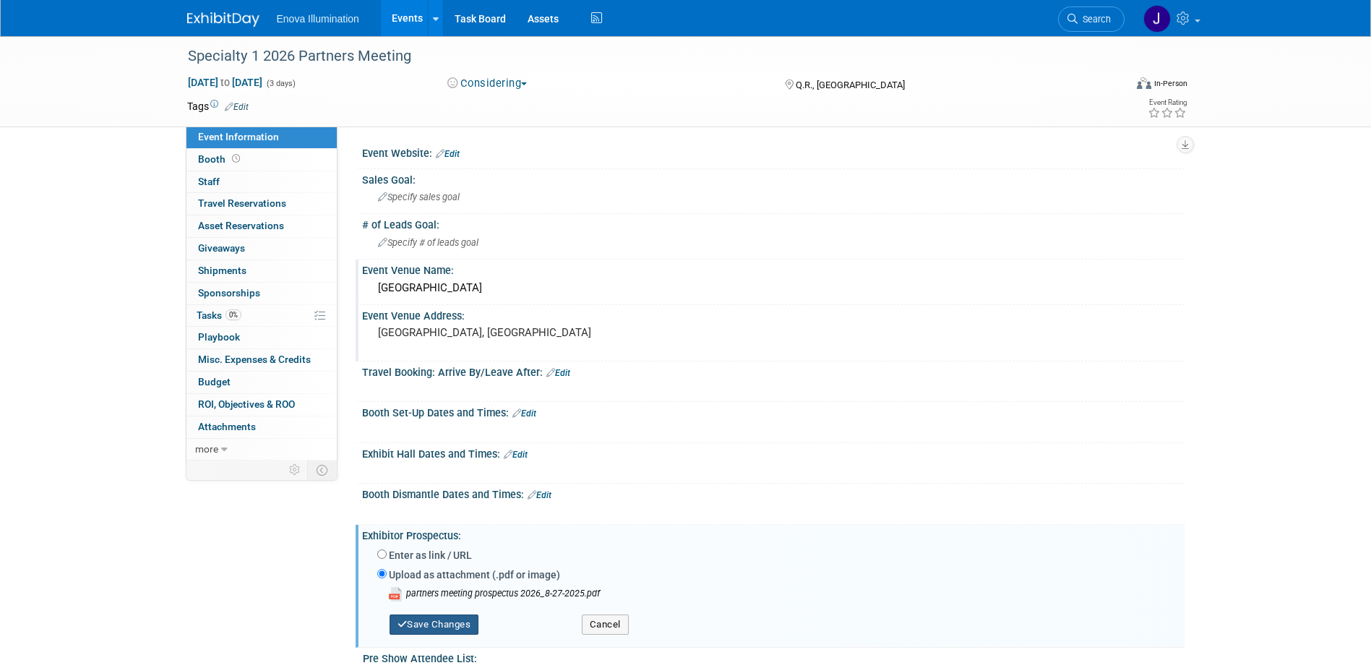
click at [443, 620] on button "Save Changes" at bounding box center [435, 624] width 90 height 20
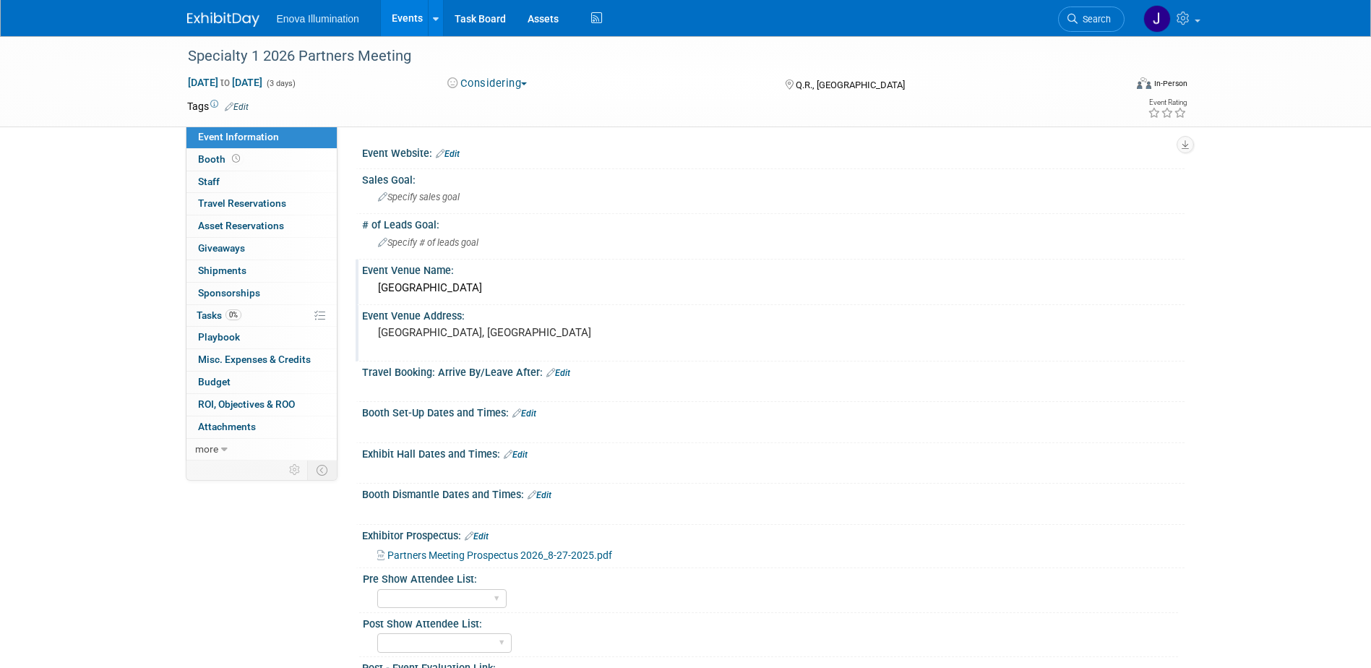
click at [527, 451] on link "Edit" at bounding box center [516, 455] width 24 height 10
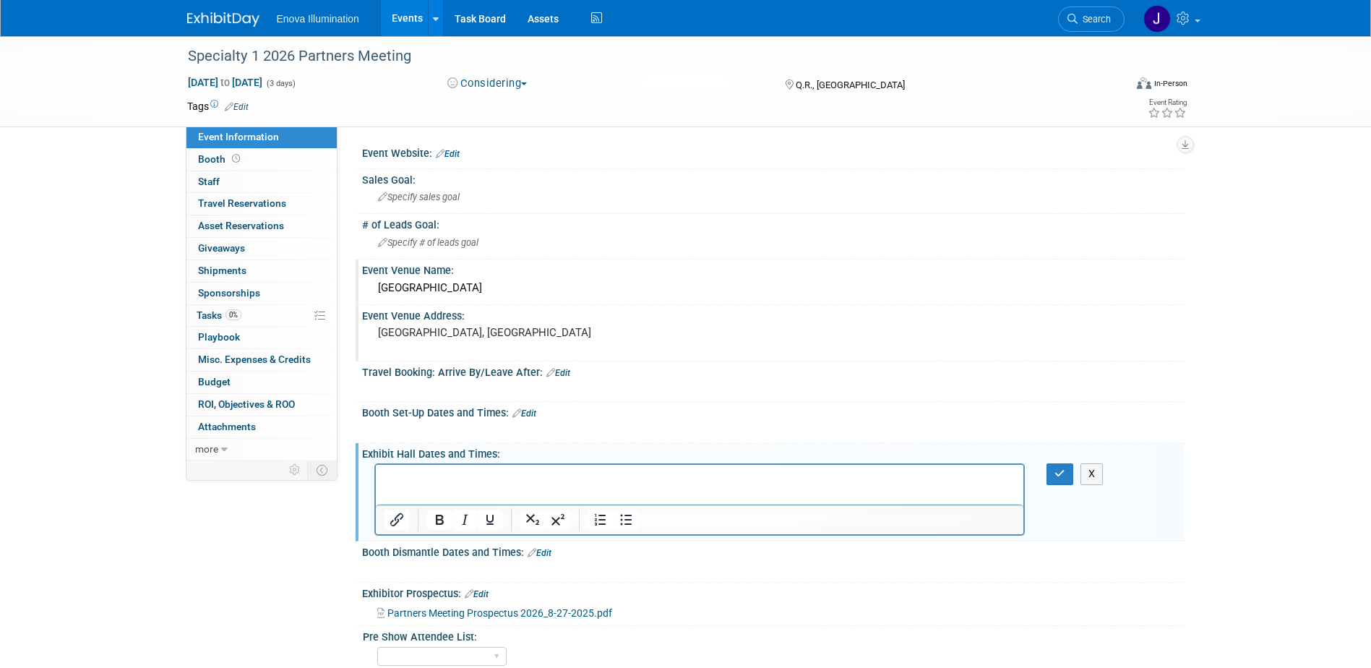
click at [489, 476] on p "Rich Text Area. Press ALT-0 for help." at bounding box center [700, 478] width 632 height 14
click at [440, 477] on p "Friday Night - Specialty 1 Parnters will be hosting a special Welcome Reception…" at bounding box center [700, 478] width 632 height 14
click at [443, 476] on p "Friday" at bounding box center [700, 478] width 632 height 14
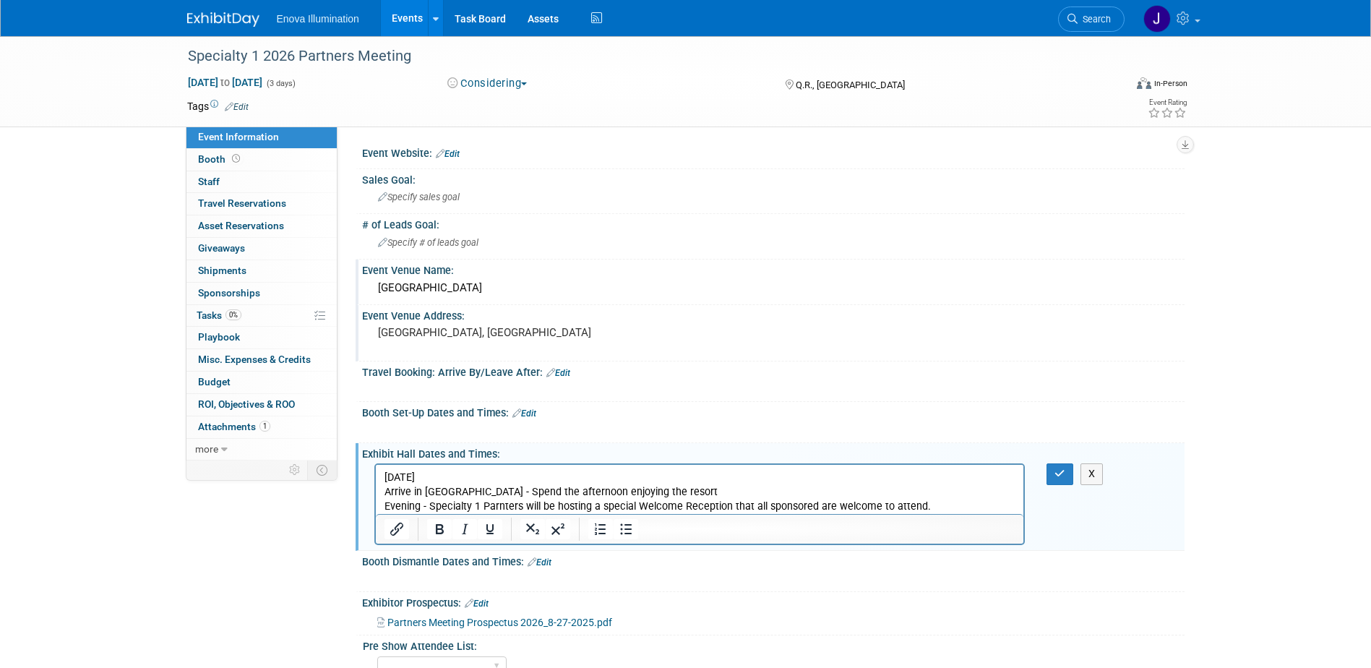
click at [925, 507] on p "Evening - Specialty 1 Parnters will be hosting a special Welcome Reception that…" at bounding box center [700, 506] width 632 height 14
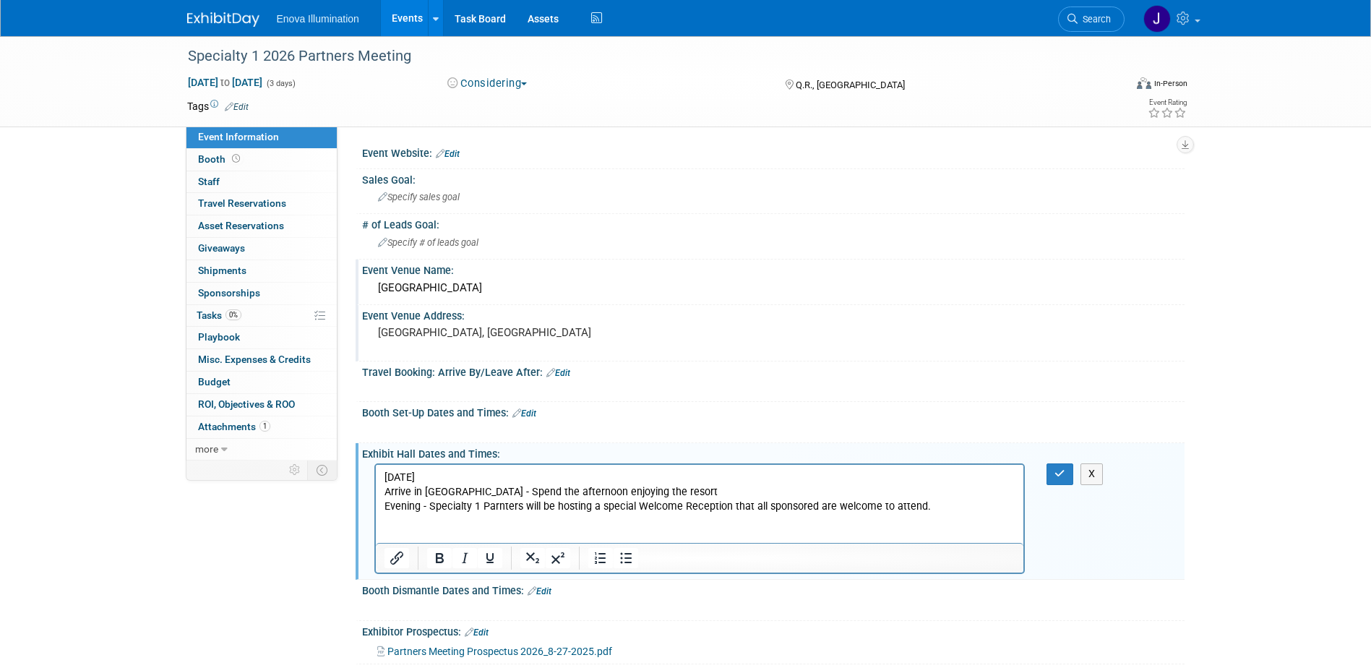
click at [408, 534] on p "Rich Text Area. Press ALT-0 for help." at bounding box center [700, 535] width 632 height 14
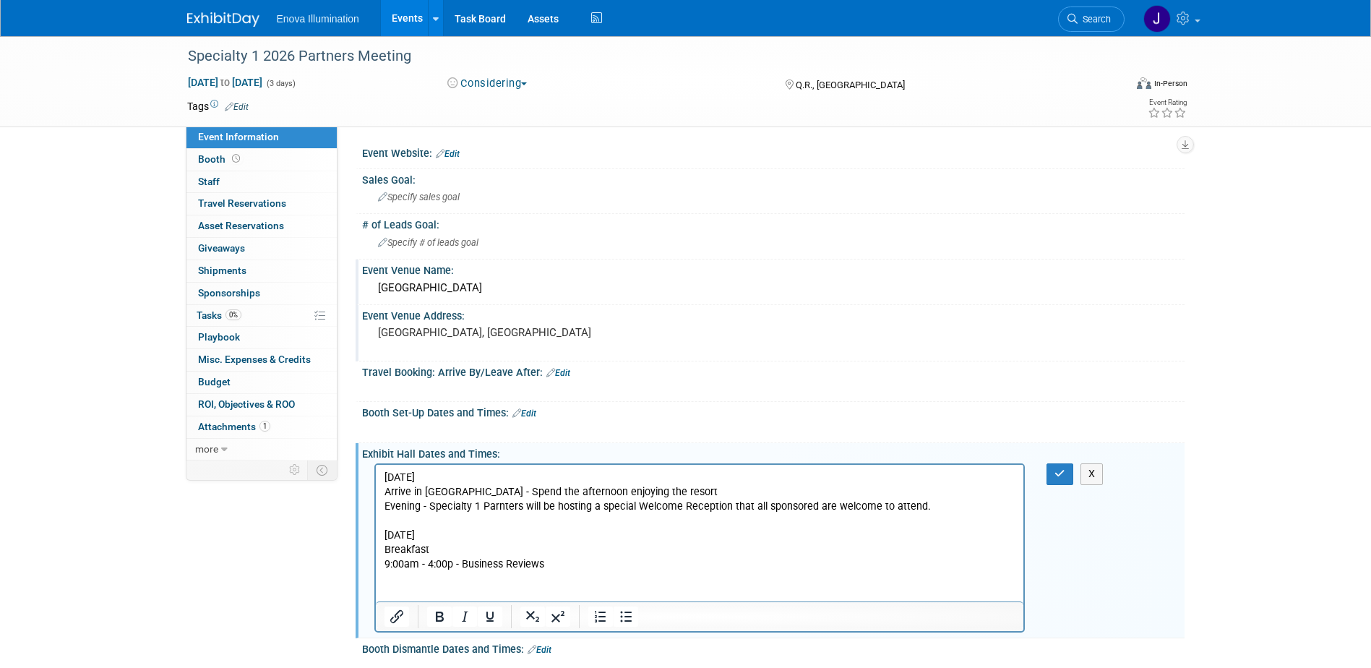
click at [544, 564] on p "9:00am - 4:00p - Business Reviews" at bounding box center [700, 564] width 632 height 14
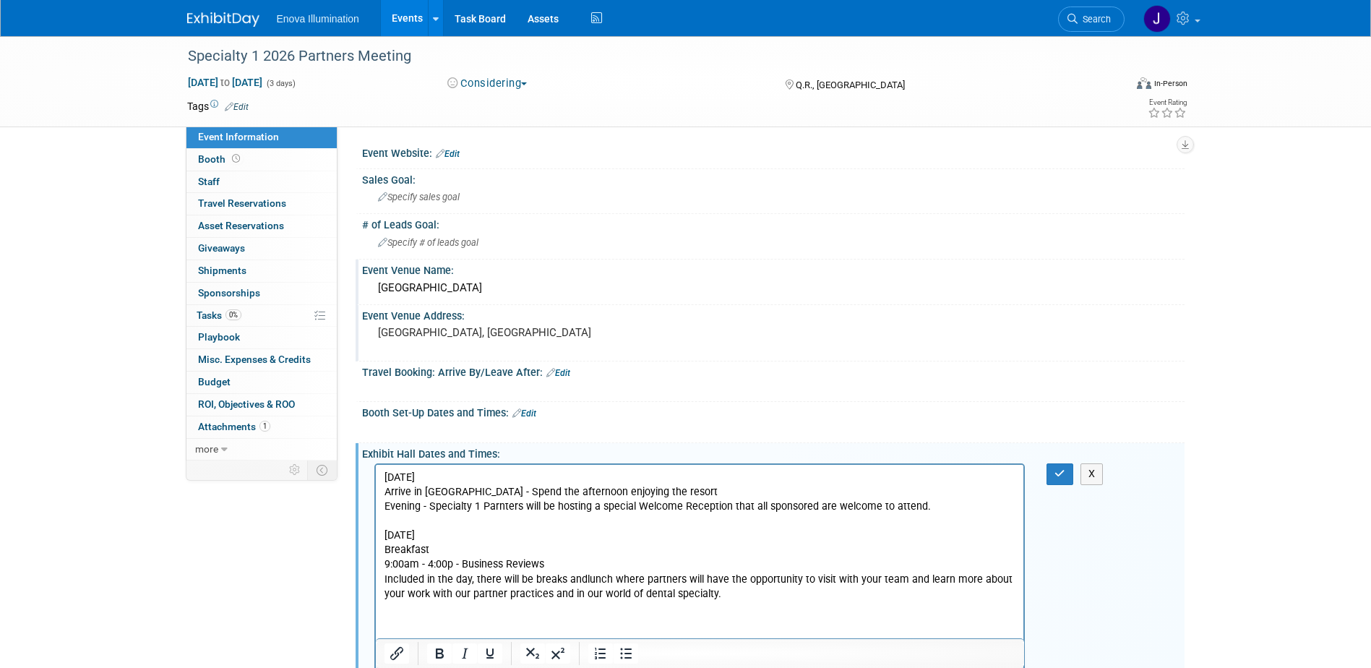
click at [384, 580] on p "Included in the day, there will be breaks andlunch where partners will have the…" at bounding box center [700, 586] width 632 height 29
click at [621, 656] on icon "Bullet list" at bounding box center [625, 653] width 17 height 17
click at [387, 549] on p "Breakfast" at bounding box center [700, 550] width 632 height 14
drag, startPoint x: 424, startPoint y: 475, endPoint x: 385, endPoint y: 476, distance: 39.1
click at [385, 476] on p "Friday" at bounding box center [700, 478] width 632 height 14
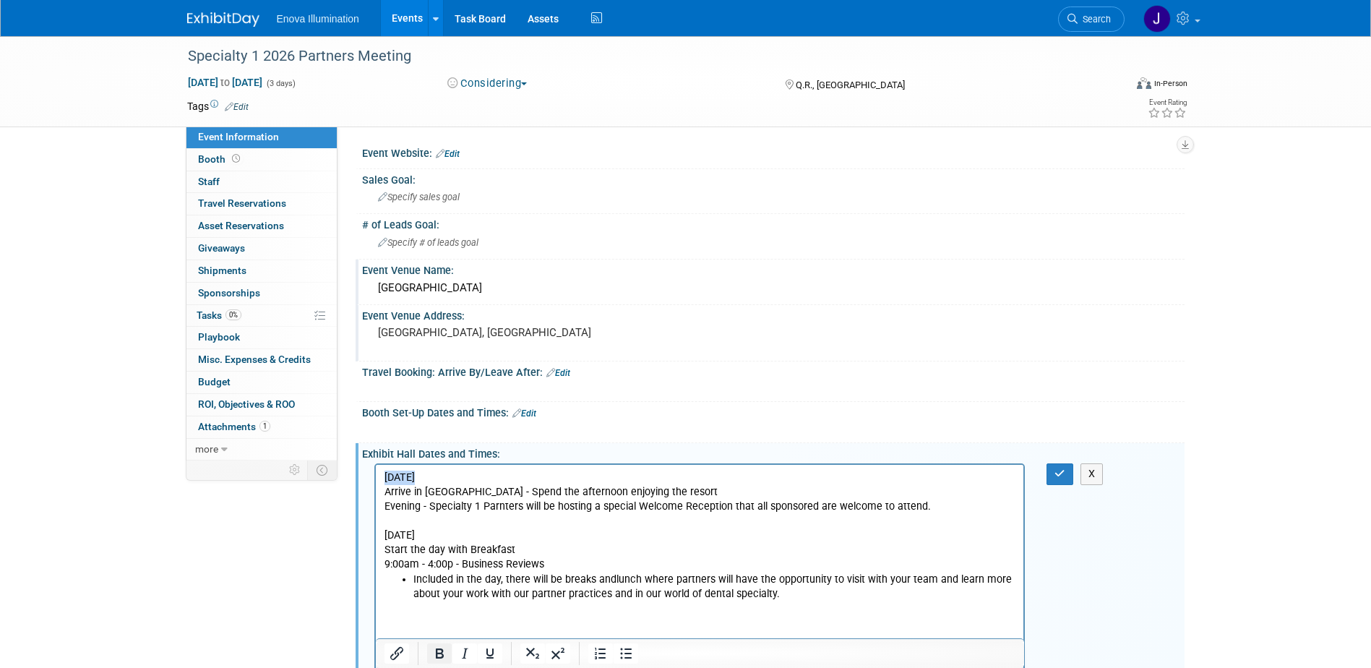
drag, startPoint x: 438, startPoint y: 656, endPoint x: 64, endPoint y: 163, distance: 618.4
click at [438, 656] on icon "Bold" at bounding box center [439, 653] width 17 height 17
drag, startPoint x: 438, startPoint y: 536, endPoint x: 382, endPoint y: 536, distance: 56.4
click at [382, 536] on html "Friday Arrive in Cancun - Spend the afternoon enjoying the resort Evening - Spe…" at bounding box center [699, 562] width 648 height 194
drag, startPoint x: 441, startPoint y: 655, endPoint x: 86, endPoint y: 167, distance: 603.3
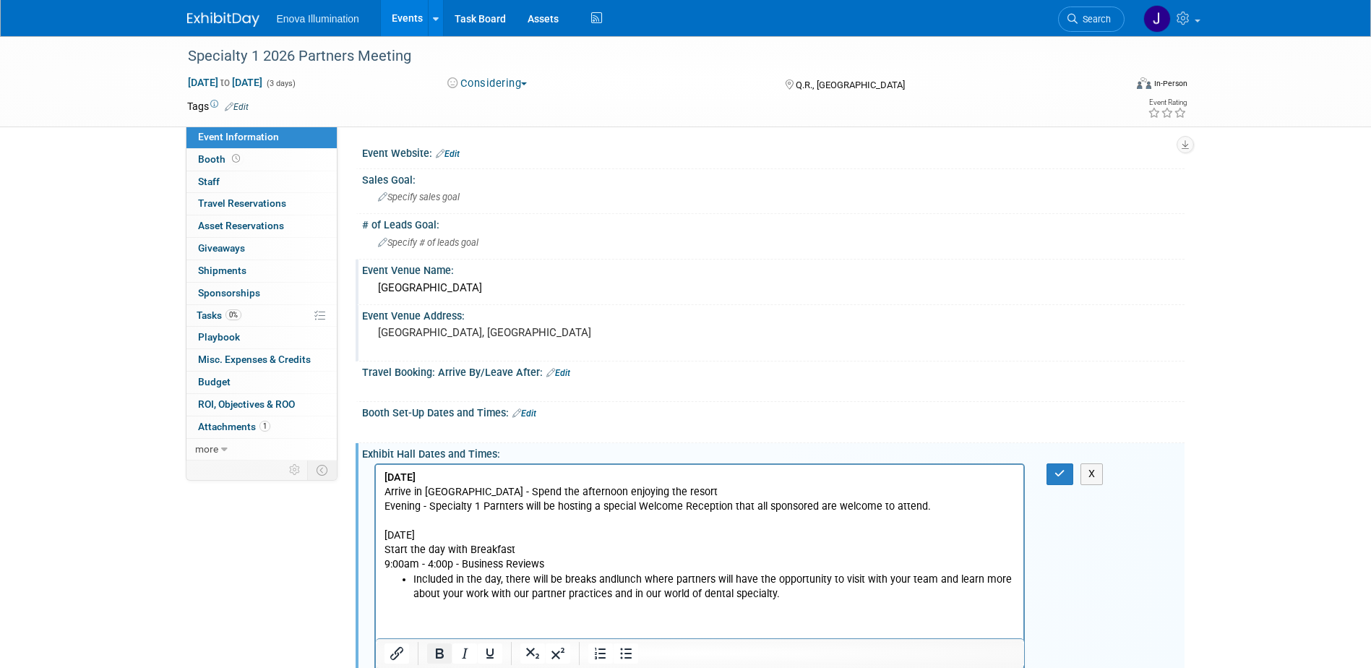
click at [441, 654] on icon "Bold" at bounding box center [439, 653] width 17 height 17
click at [494, 618] on p "Rich Text Area. Press ALT-0 for help." at bounding box center [700, 623] width 632 height 14
click at [788, 598] on li "Included in the day, there will be breaks andlunch where partners will have the…" at bounding box center [714, 586] width 603 height 29
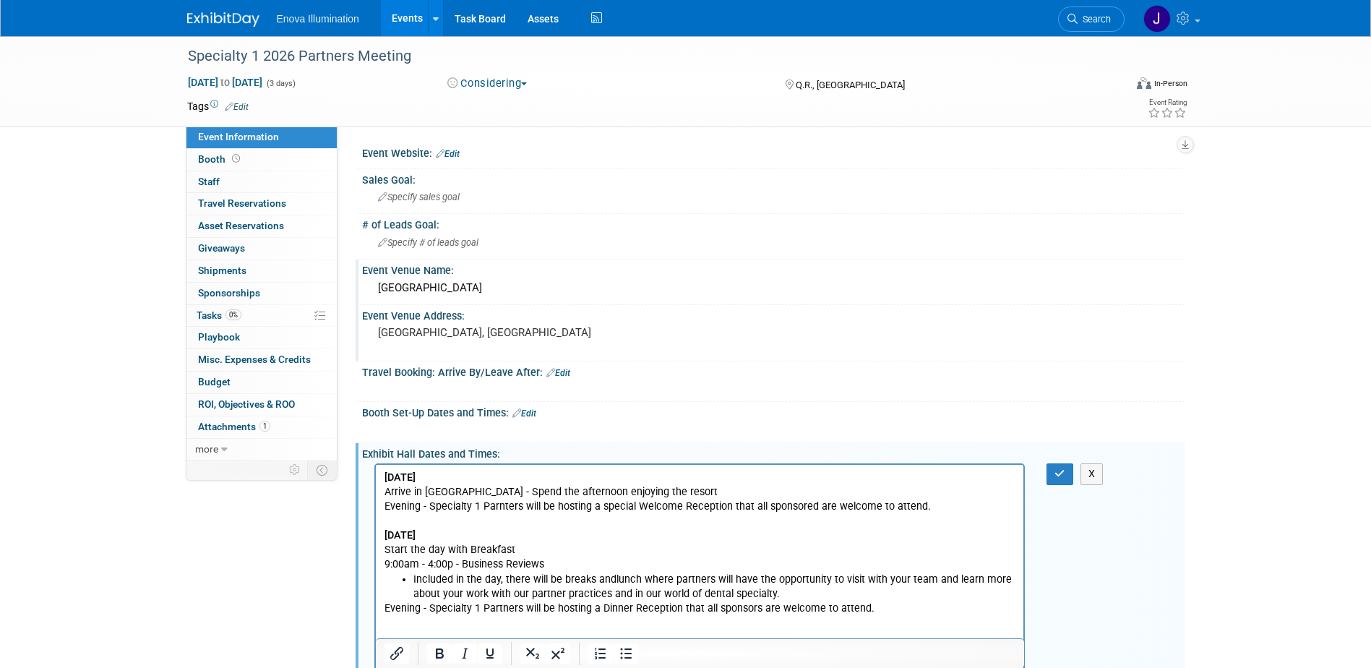
click at [481, 475] on p "Friday" at bounding box center [700, 478] width 632 height 14
click at [438, 537] on p "Saturday" at bounding box center [700, 535] width 632 height 14
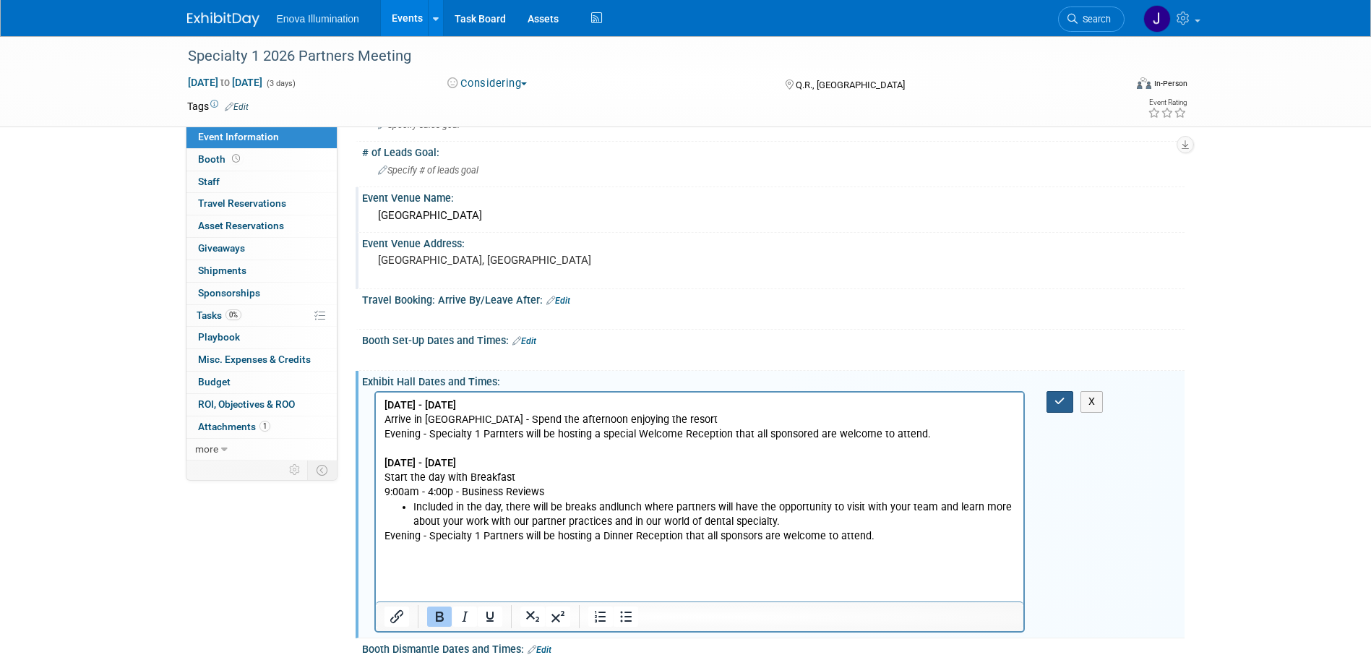
click at [1057, 404] on icon "button" at bounding box center [1059, 401] width 11 height 10
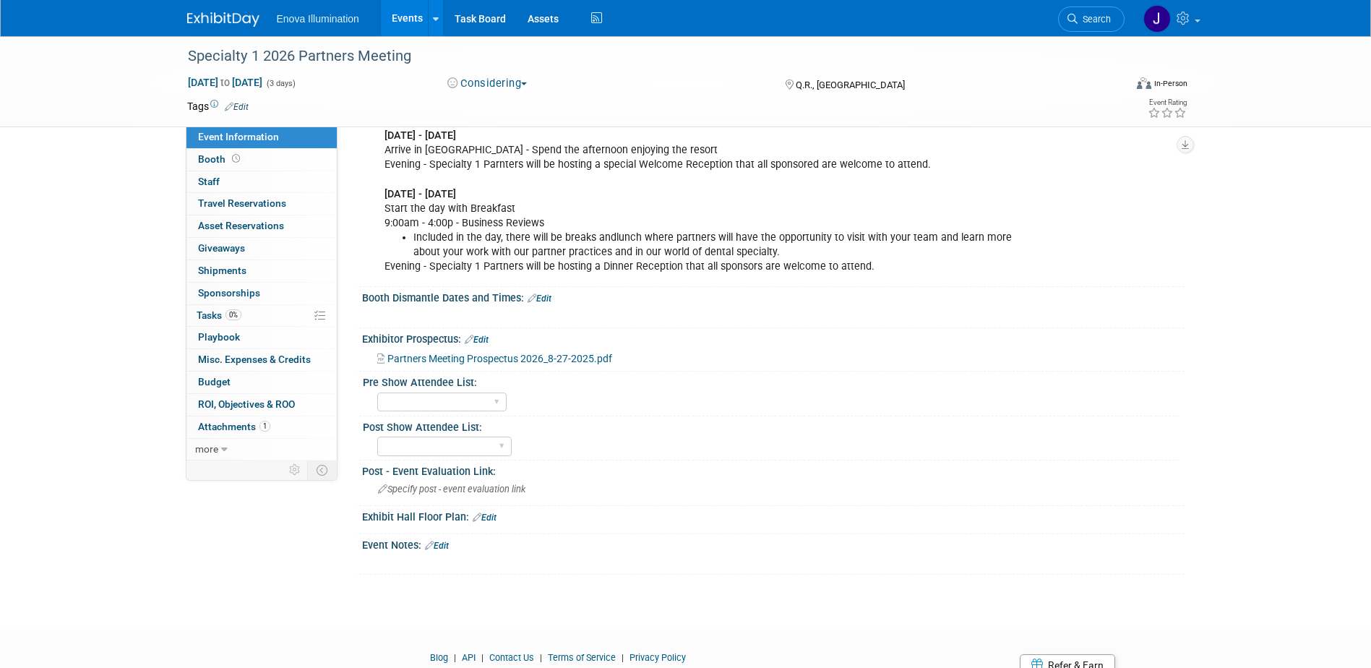
scroll to position [361, 0]
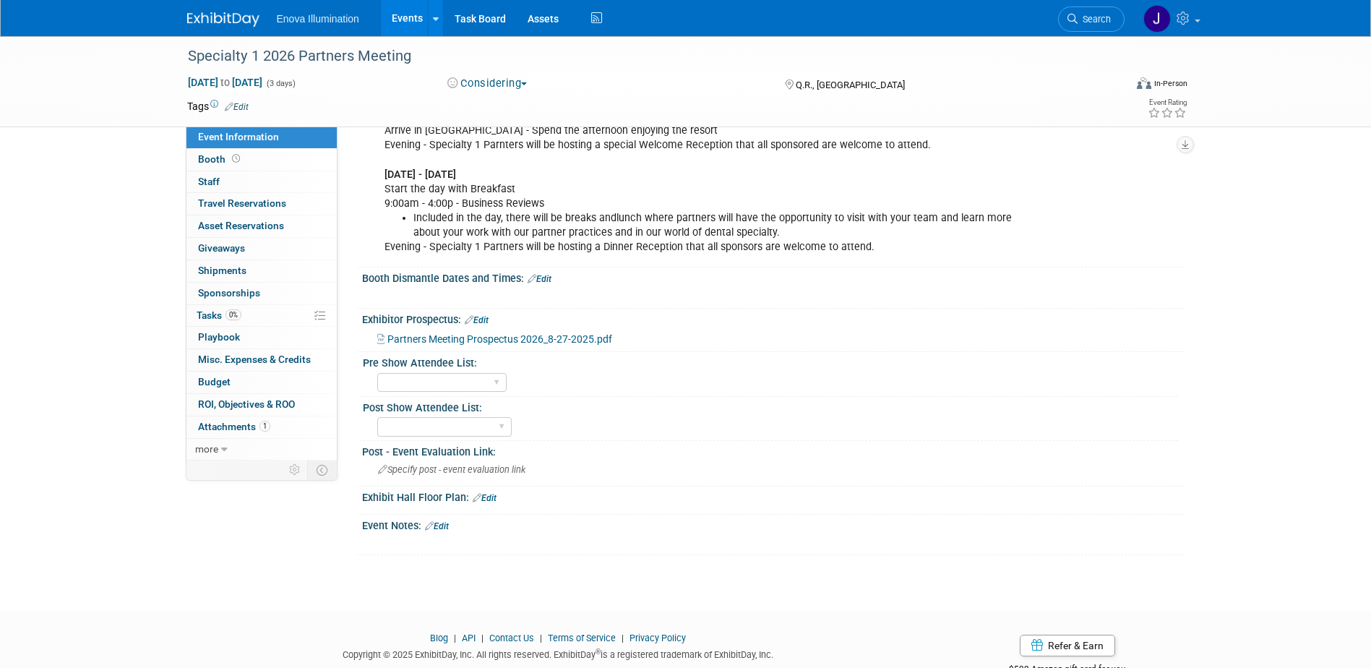
click at [442, 524] on link "Edit" at bounding box center [437, 526] width 24 height 10
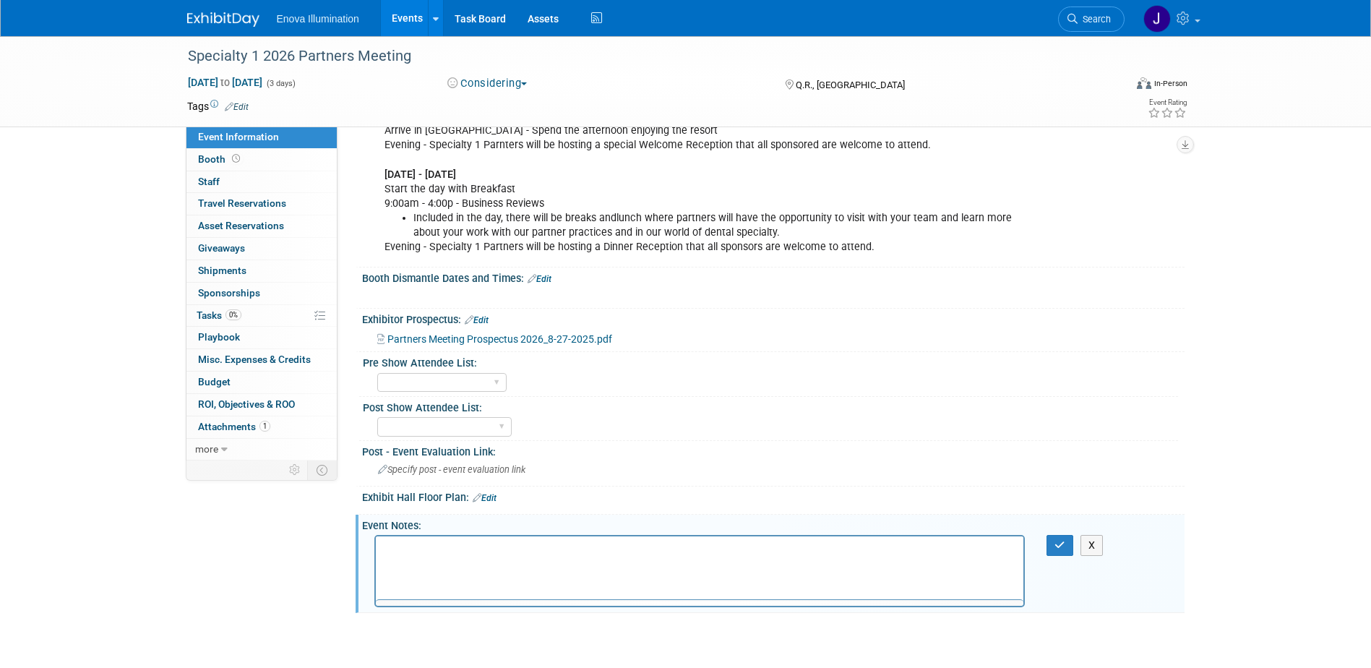
scroll to position [0, 0]
click at [436, 543] on p "Rich Text Area. Press ALT-0 for help." at bounding box center [700, 549] width 632 height 14
click at [626, 598] on icon "Bullet list" at bounding box center [625, 591] width 17 height 17
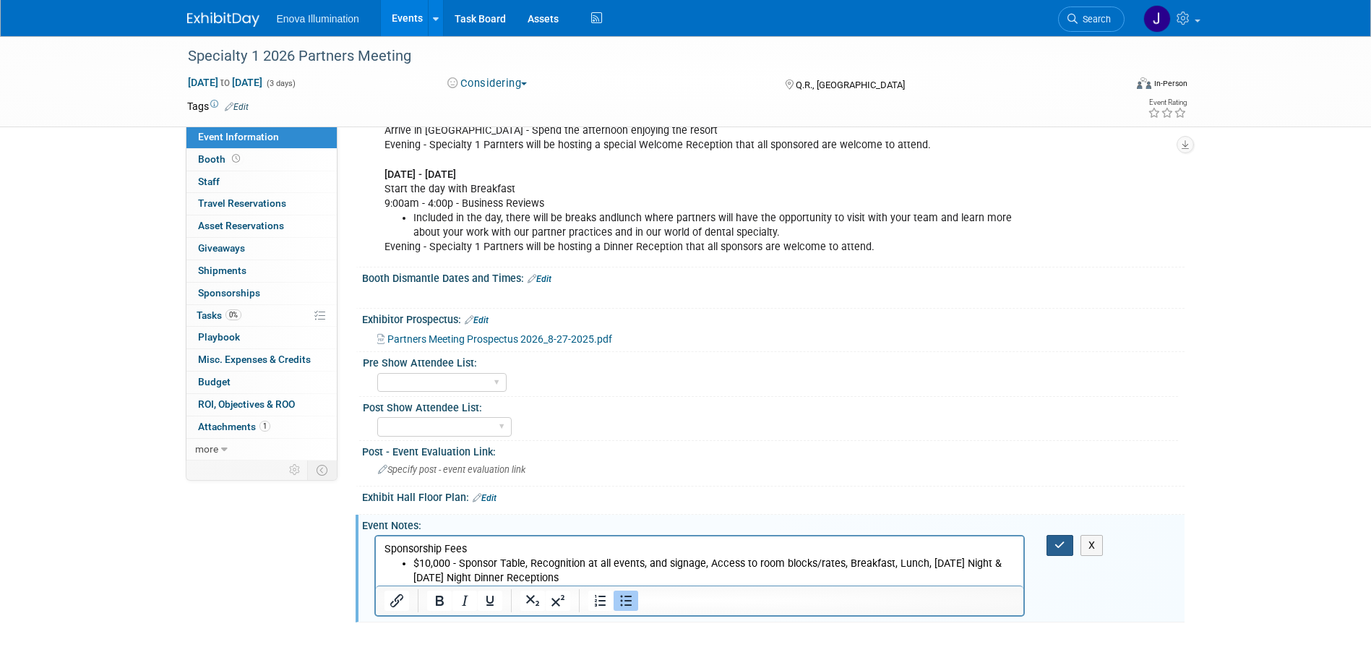
click at [1057, 543] on icon "button" at bounding box center [1059, 545] width 11 height 10
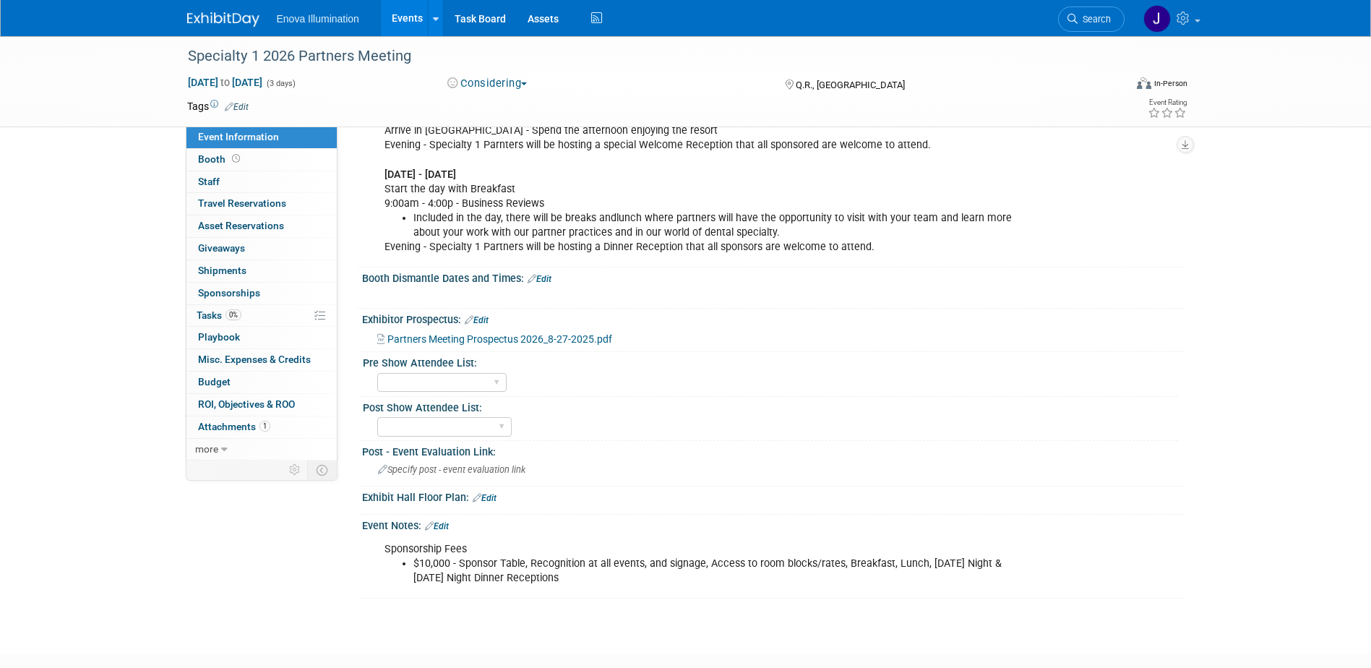
click at [450, 560] on li "$10,000 - Sponsor Table, Recognition at all events, and signage, Access to room…" at bounding box center [714, 571] width 603 height 29
drag, startPoint x: 450, startPoint y: 524, endPoint x: 450, endPoint y: 533, distance: 9.4
click at [449, 524] on link "Edit" at bounding box center [437, 526] width 24 height 10
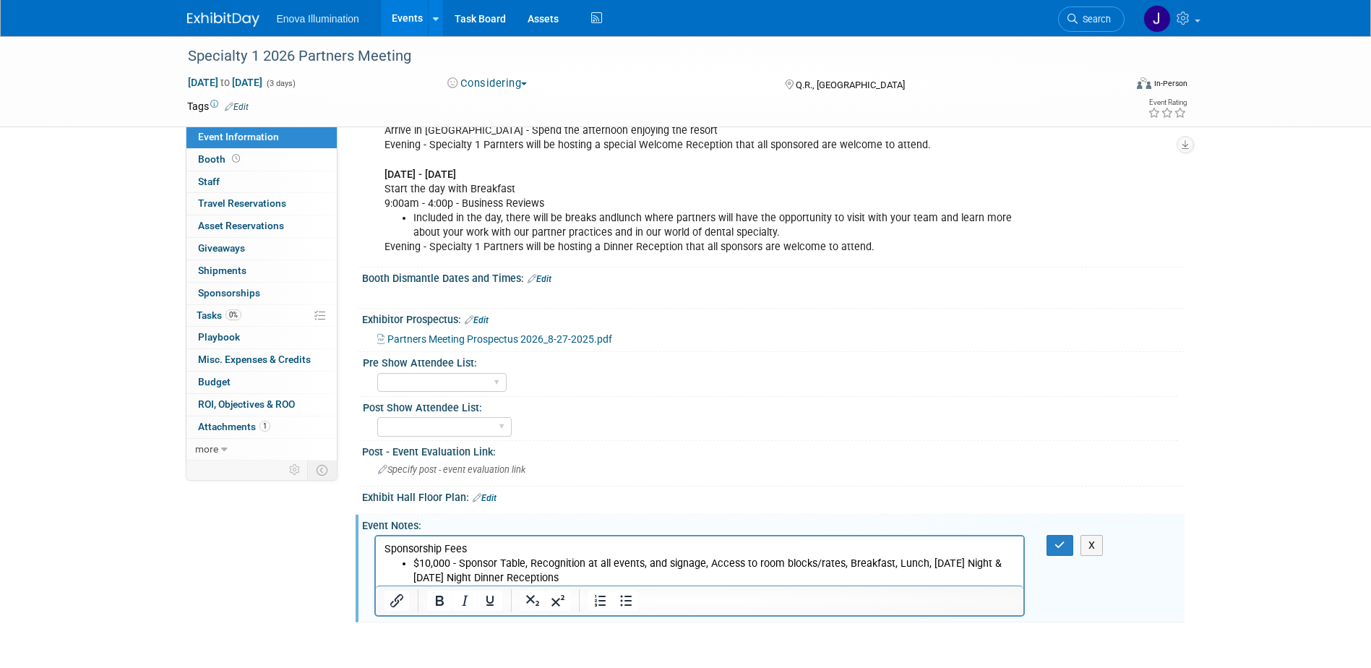
click at [447, 562] on li "$10,000 - Sponsor Table, Recognition at all events, and signage, Access to room…" at bounding box center [714, 571] width 603 height 29
click at [1055, 538] on button "button" at bounding box center [1060, 545] width 27 height 21
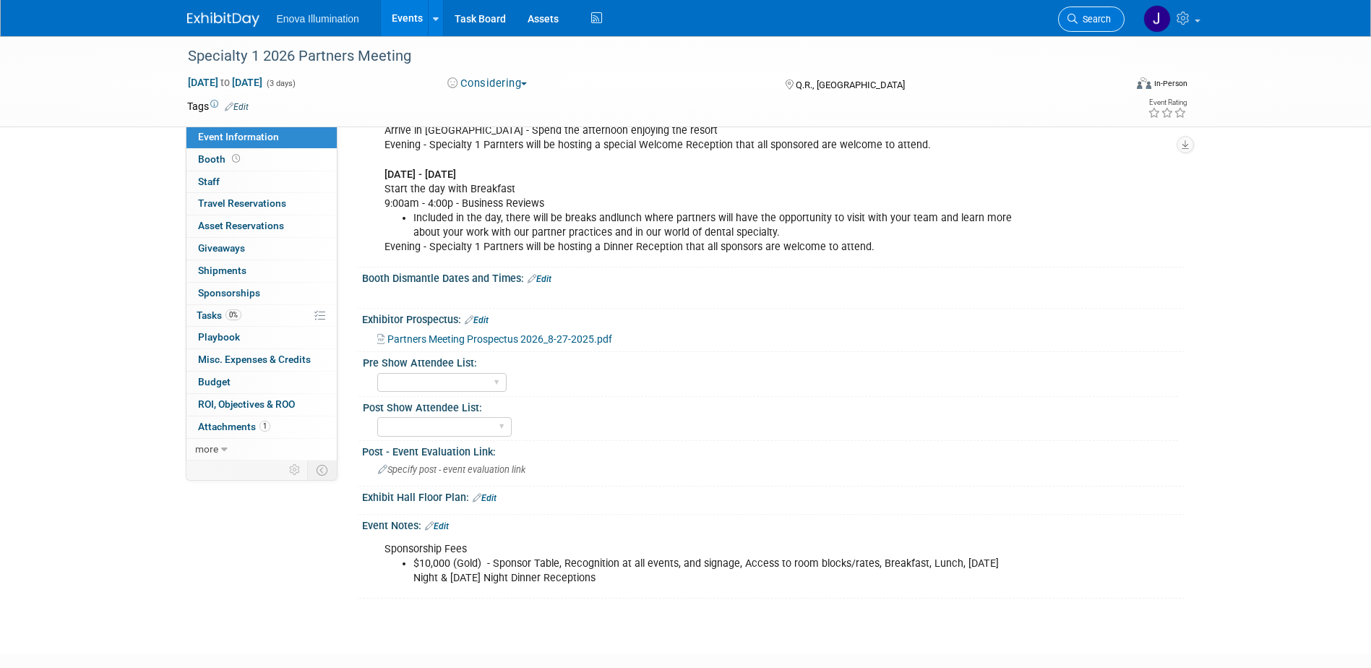
drag, startPoint x: 1109, startPoint y: 15, endPoint x: 981, endPoint y: 64, distance: 136.4
click at [1108, 15] on span "Search" at bounding box center [1094, 19] width 33 height 11
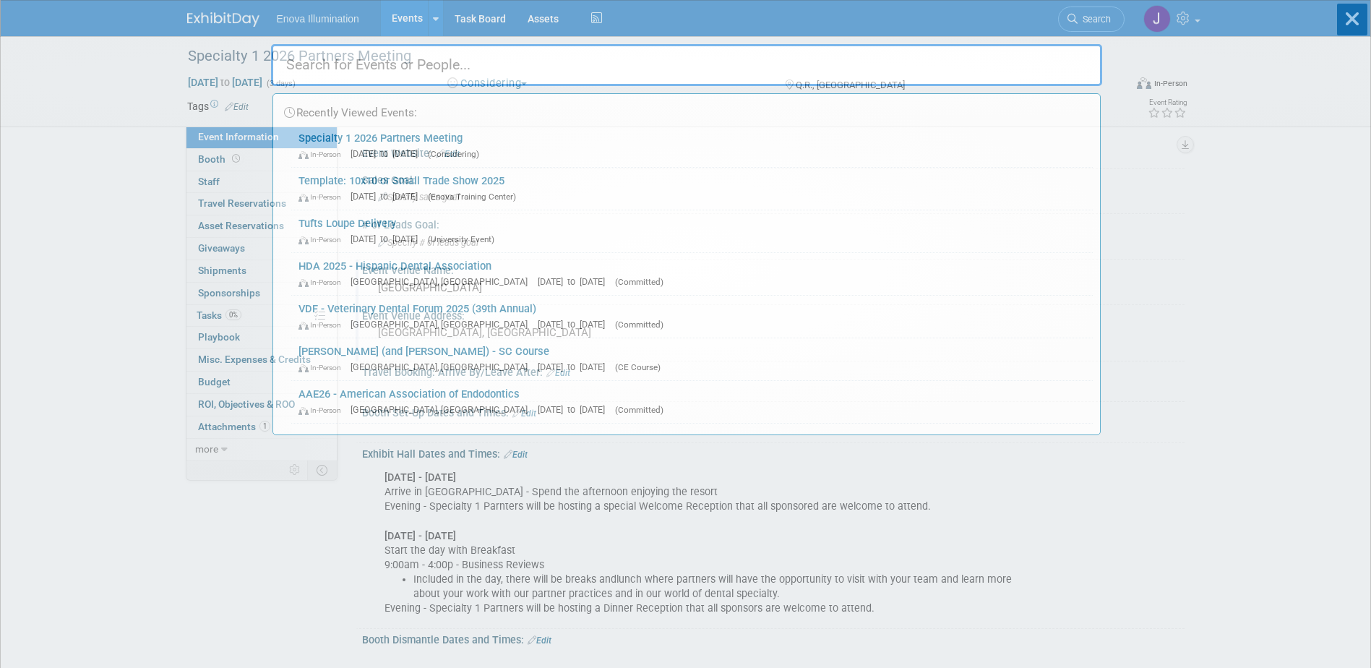
click at [973, 66] on input "text" at bounding box center [686, 65] width 831 height 42
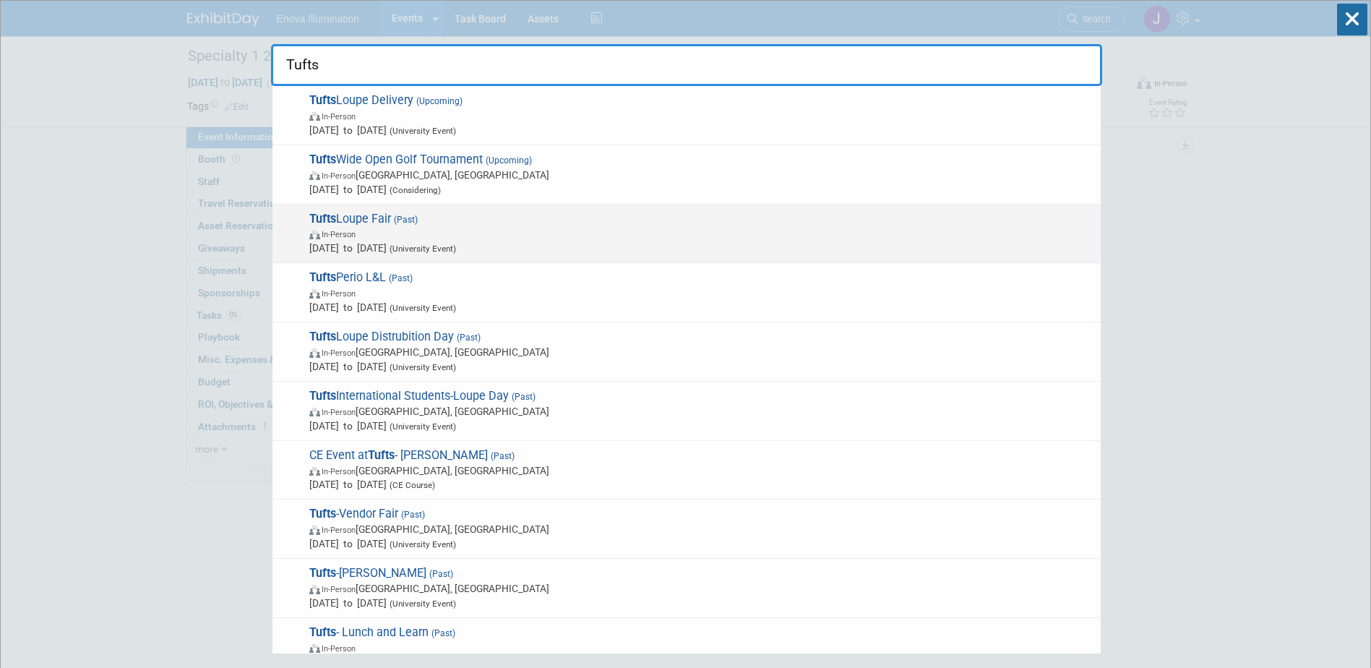
type input "Tufts"
click at [340, 217] on span "Tufts Loupe Fair (Past) In-Person Jul 24, 2025 to Jul 25, 2025 (University Even…" at bounding box center [699, 234] width 789 height 44
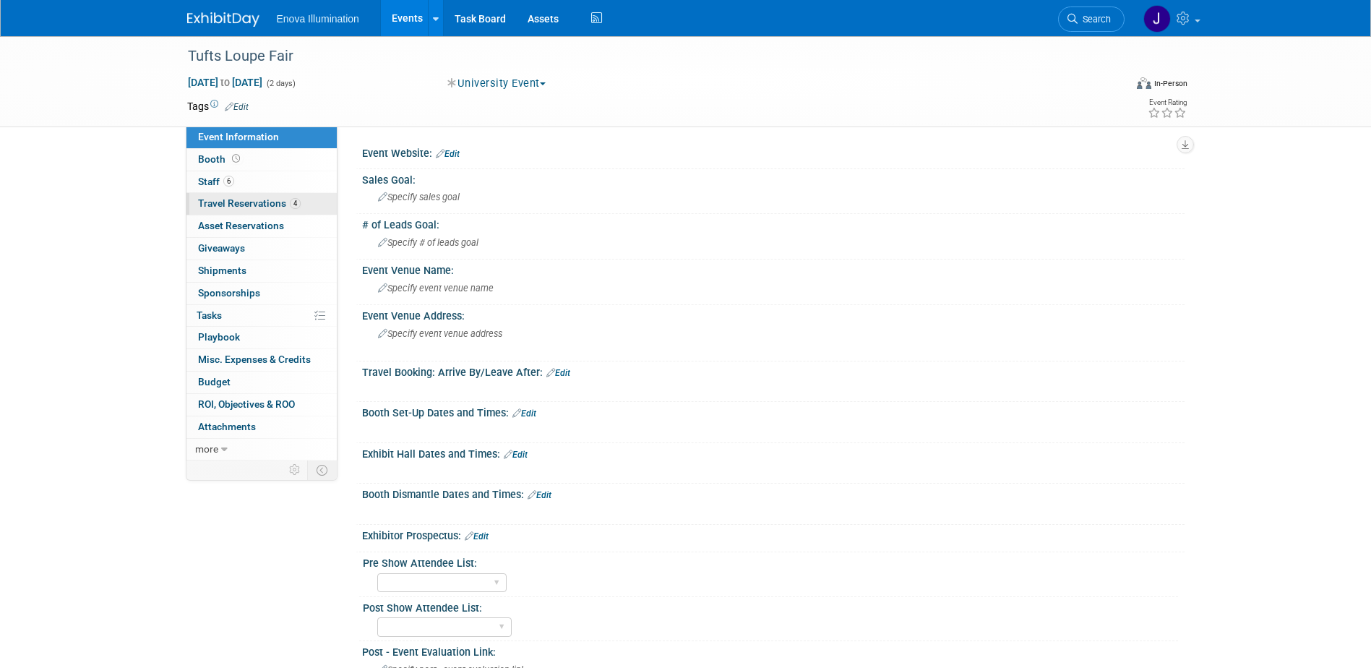
click at [238, 199] on span "Travel Reservations 4" at bounding box center [249, 203] width 103 height 12
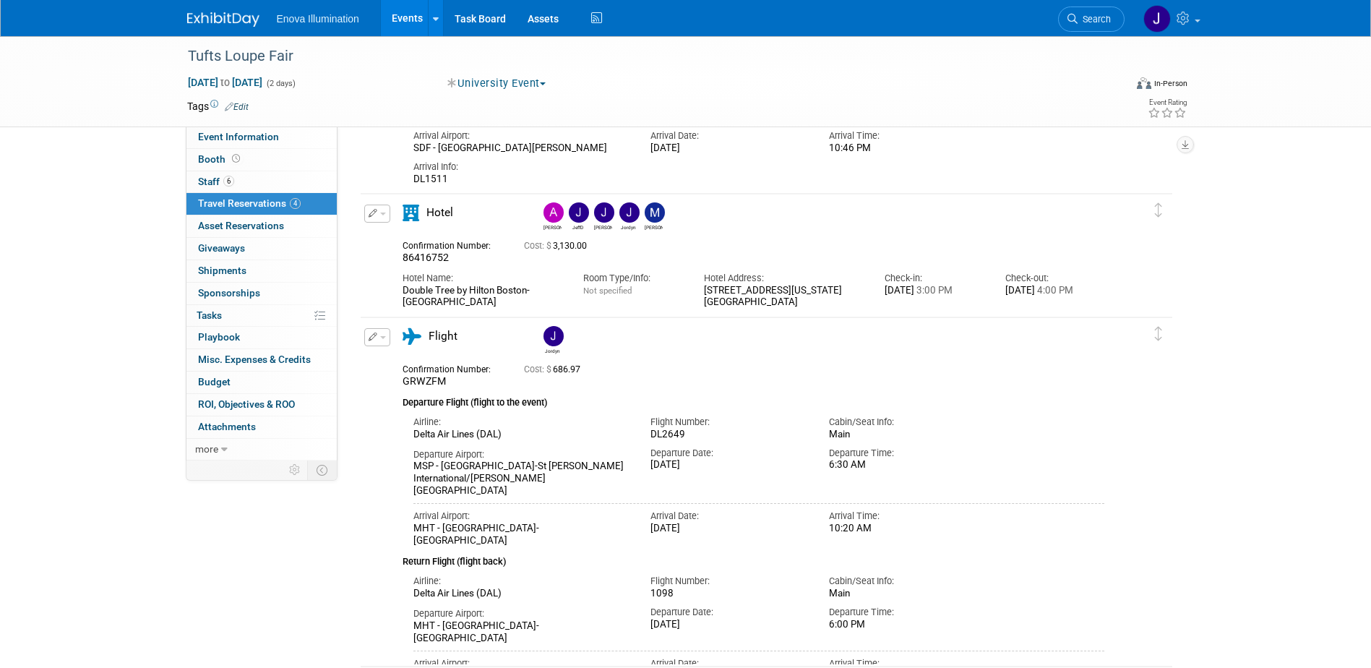
scroll to position [434, 0]
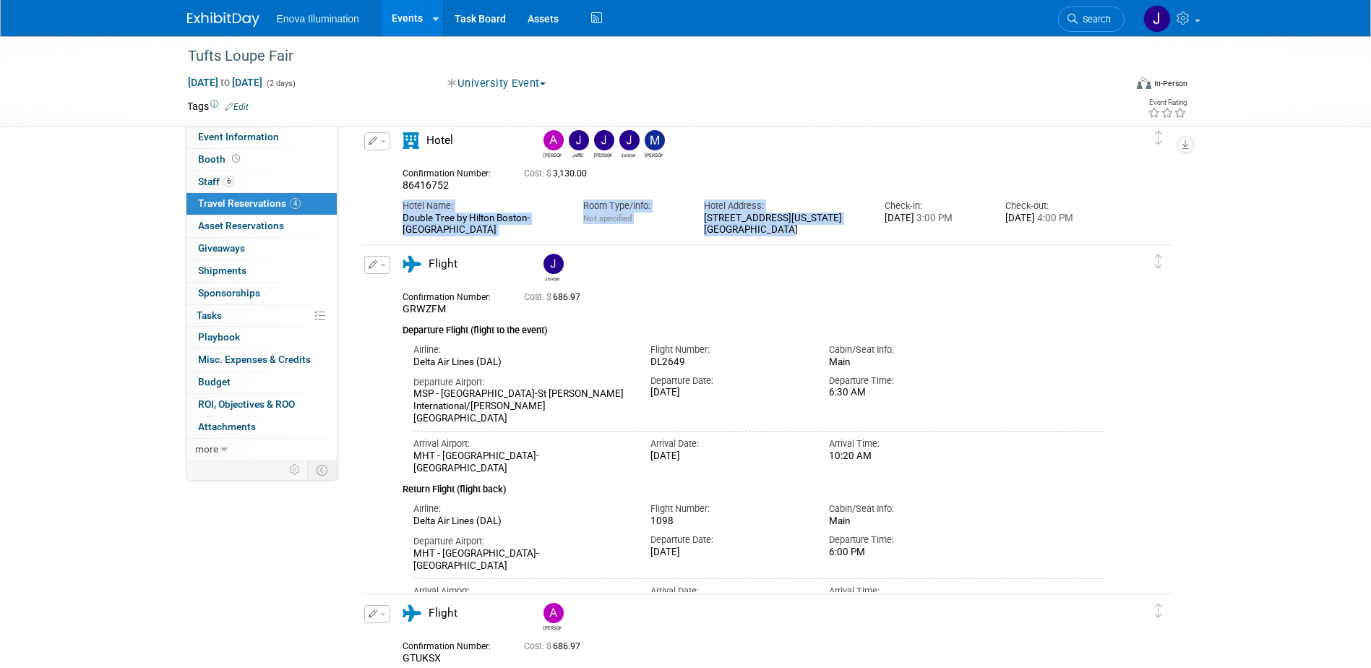
drag, startPoint x: 403, startPoint y: 208, endPoint x: 803, endPoint y: 241, distance: 401.7
click at [803, 241] on td "Delete Reservation Andrea JeffD Joe Jordyn Michael" at bounding box center [756, 180] width 790 height 119
drag, startPoint x: 803, startPoint y: 241, endPoint x: 716, endPoint y: 224, distance: 88.3
copy div "Hotel Name: Double Tree by Hilton Boston-Downtown Room Type/Info: Not specified…"
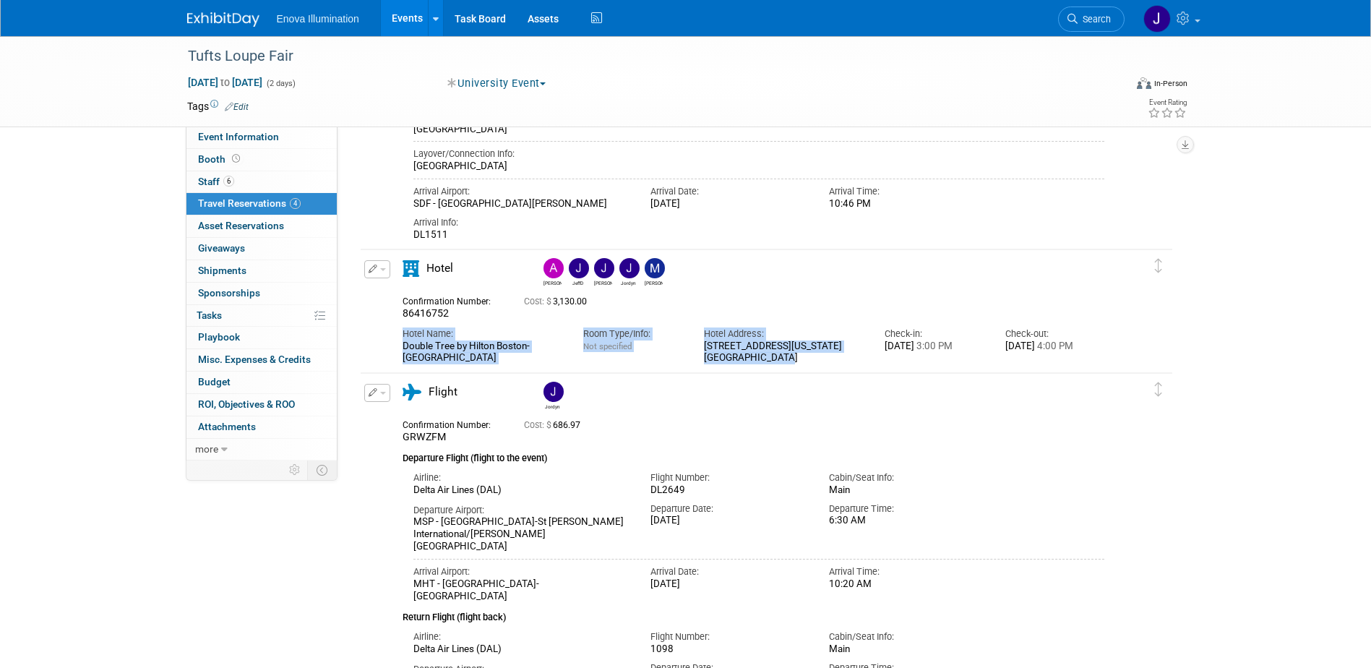
scroll to position [72, 0]
